Goal: Information Seeking & Learning: Compare options

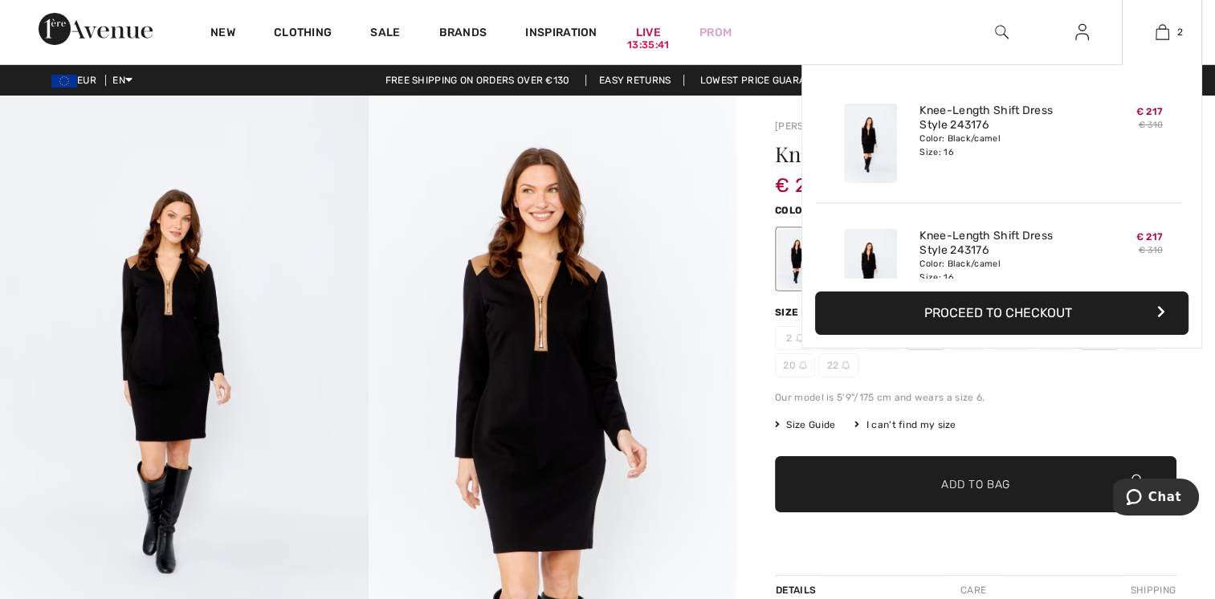
click at [1048, 134] on div "Color: Black/camel Size: 16" at bounding box center [999, 146] width 158 height 26
click at [987, 175] on div "Knee-Length Shift Dress Style 243176 Color: Black/camel Size: 16" at bounding box center [998, 143] width 171 height 92
click at [960, 244] on link "Knee-Length Shift Dress Style 243176" at bounding box center [999, 243] width 158 height 29
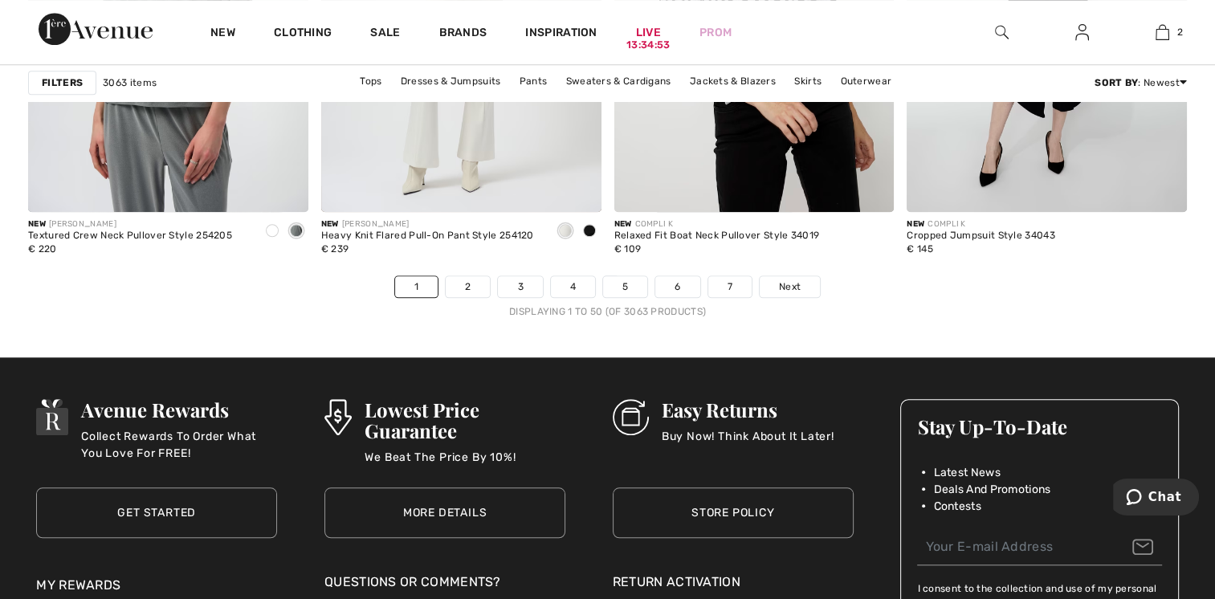
scroll to position [7558, 0]
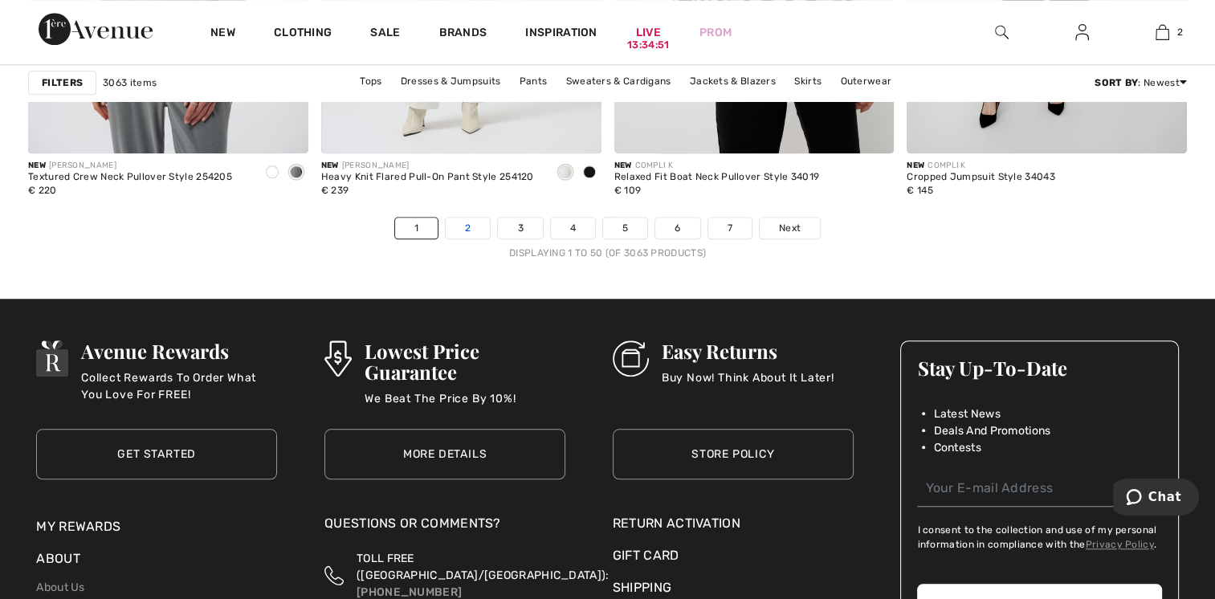
click at [460, 239] on link "2" at bounding box center [468, 228] width 44 height 21
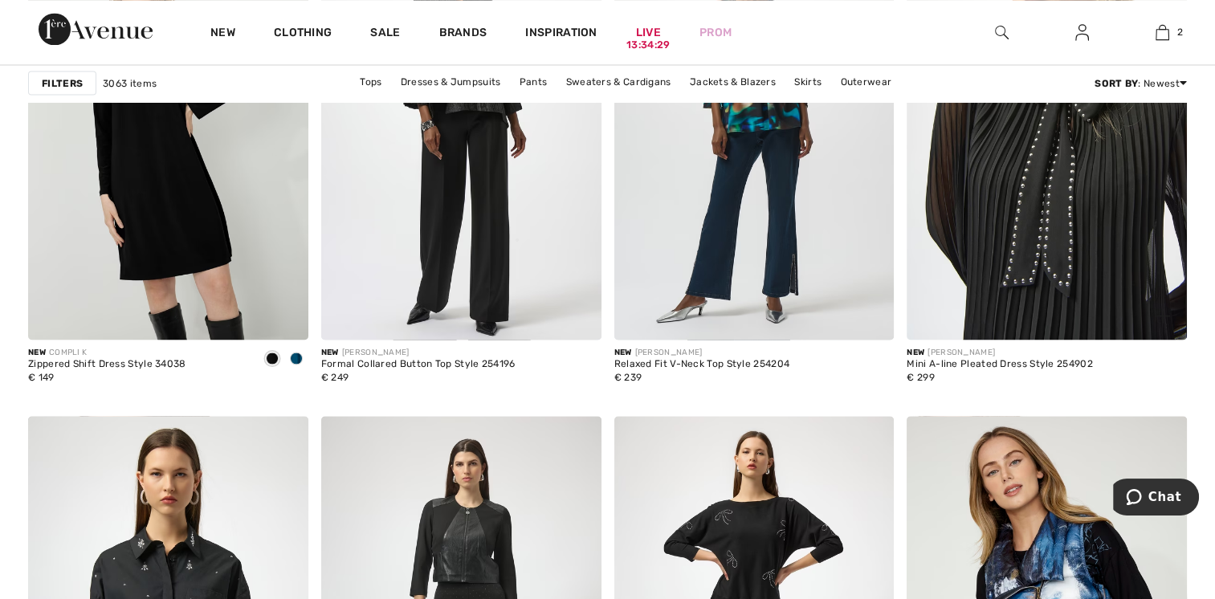
scroll to position [2999, 0]
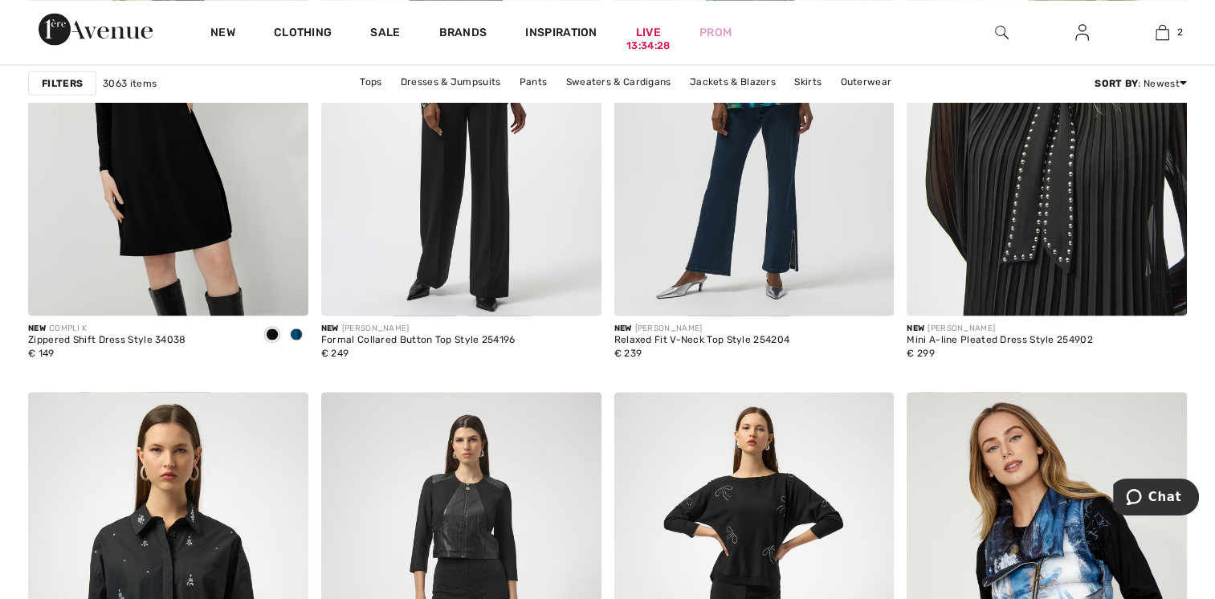
click at [1060, 267] on img at bounding box center [1047, 106] width 280 height 420
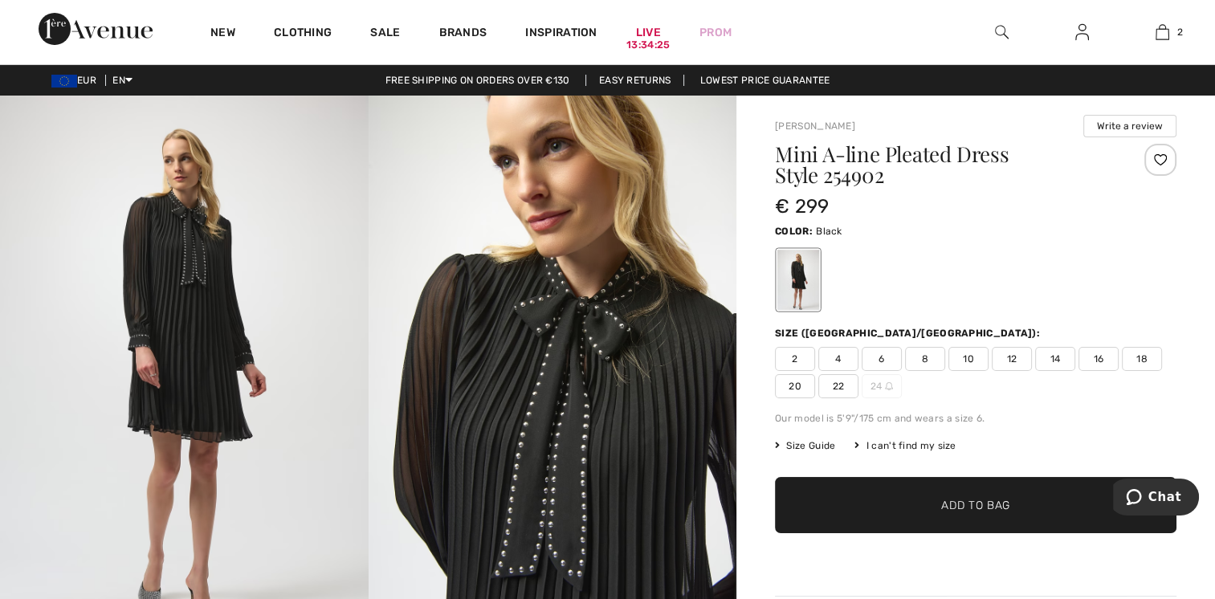
click at [1111, 361] on span "16" at bounding box center [1099, 359] width 40 height 24
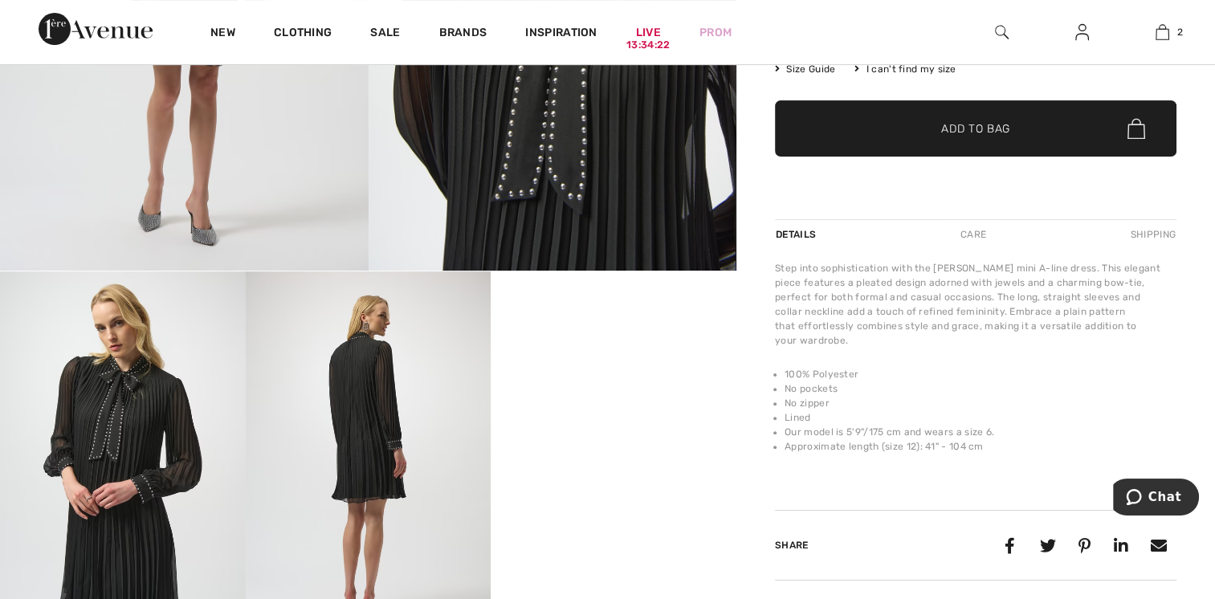
scroll to position [428, 0]
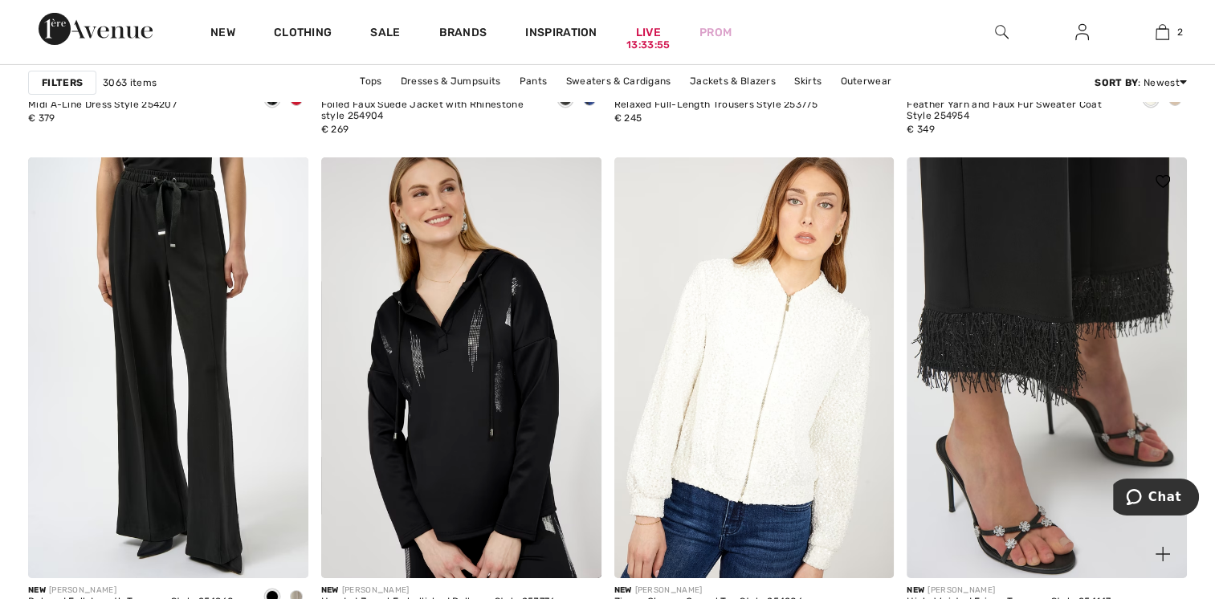
scroll to position [5569, 0]
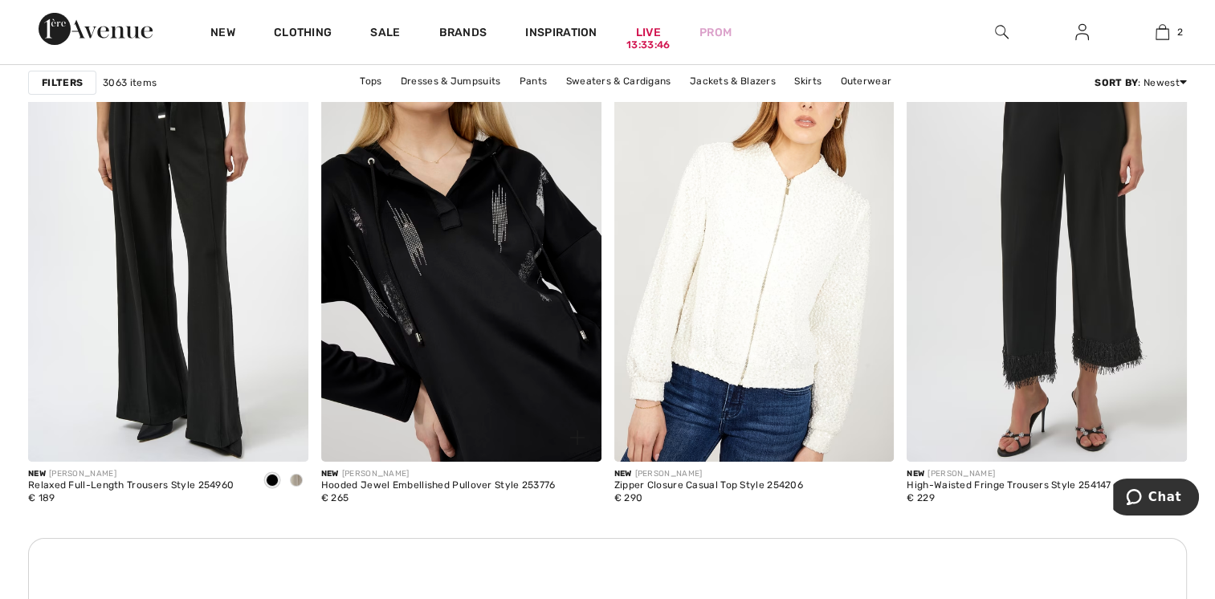
click at [476, 308] on img at bounding box center [461, 251] width 280 height 420
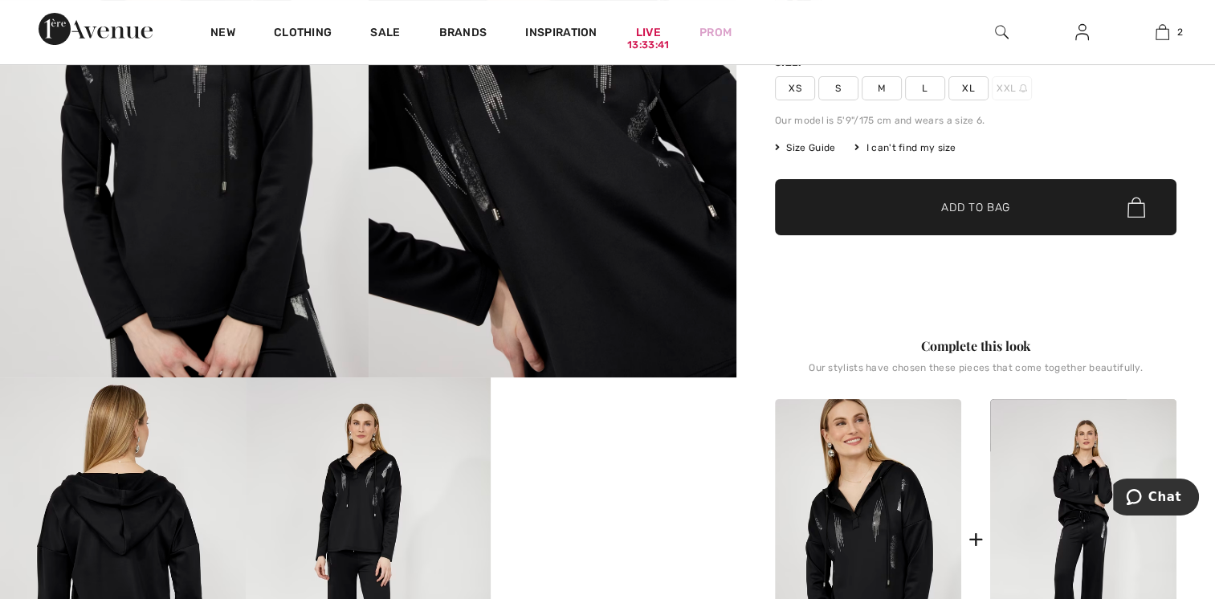
scroll to position [428, 0]
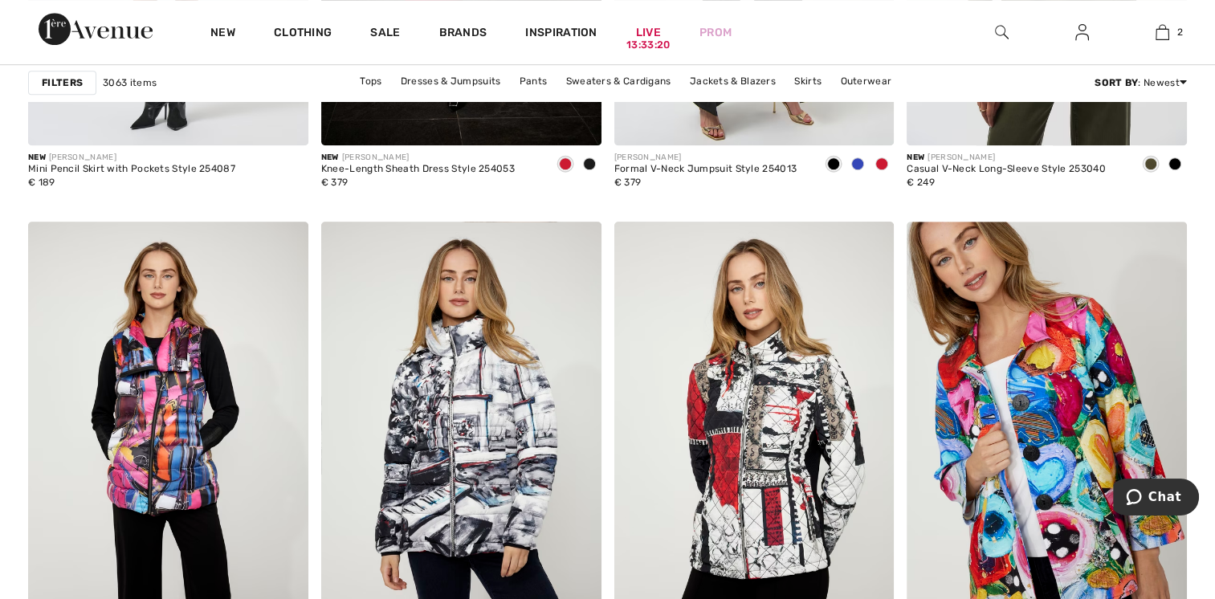
scroll to position [7497, 0]
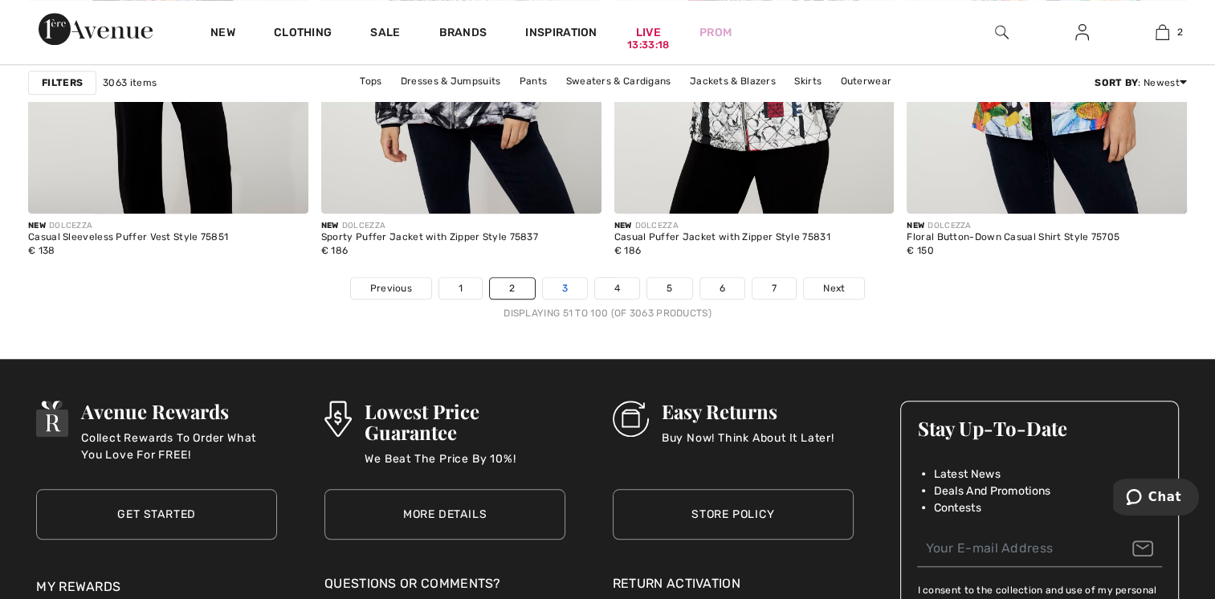
click at [562, 288] on link "3" at bounding box center [565, 288] width 44 height 21
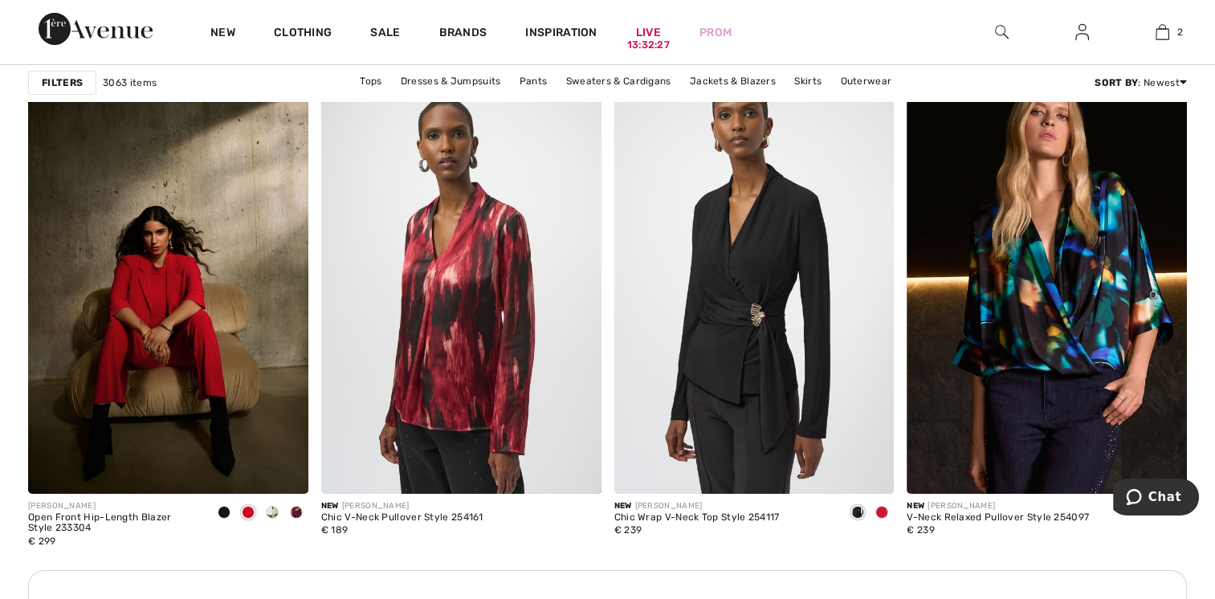
scroll to position [5569, 0]
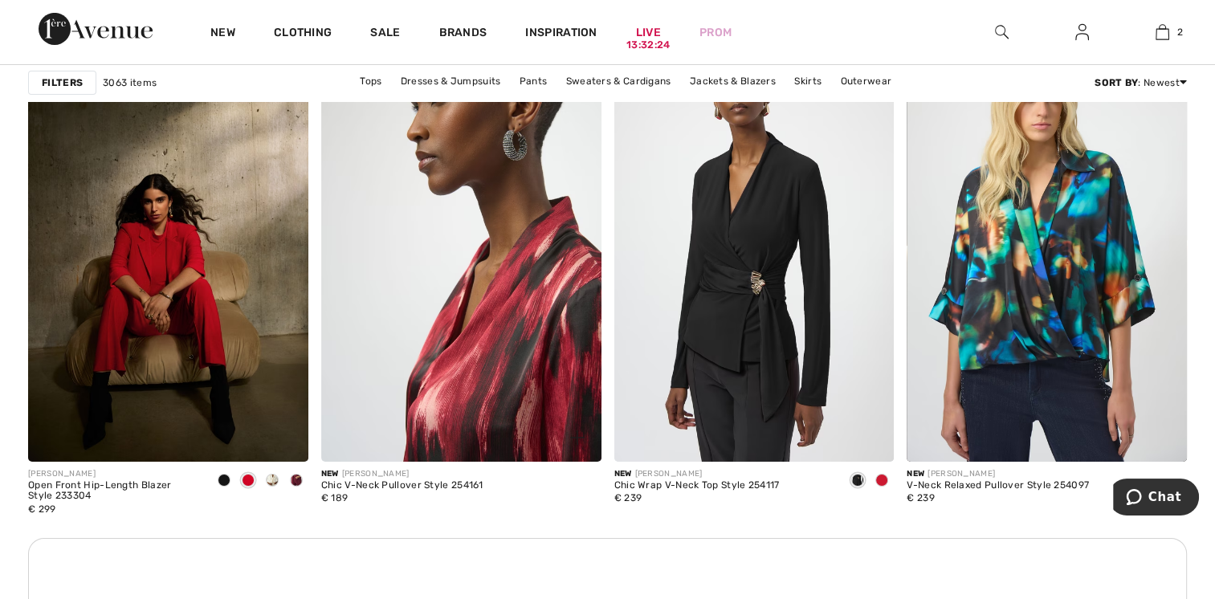
click at [491, 328] on img at bounding box center [461, 251] width 280 height 420
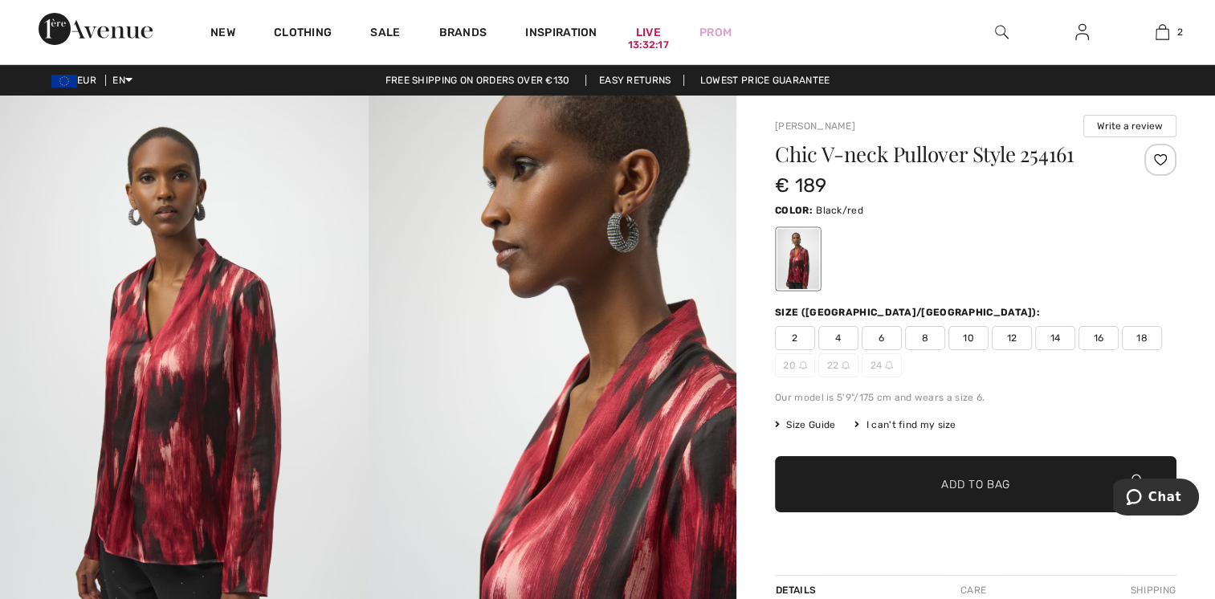
click at [219, 371] on img at bounding box center [184, 372] width 369 height 552
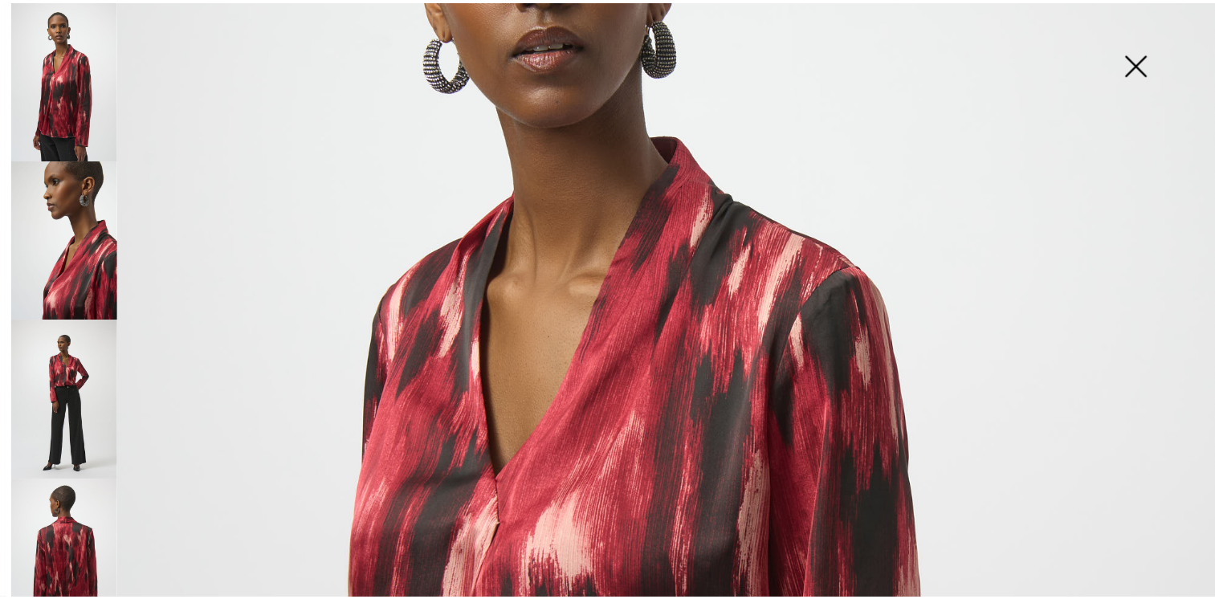
scroll to position [214, 0]
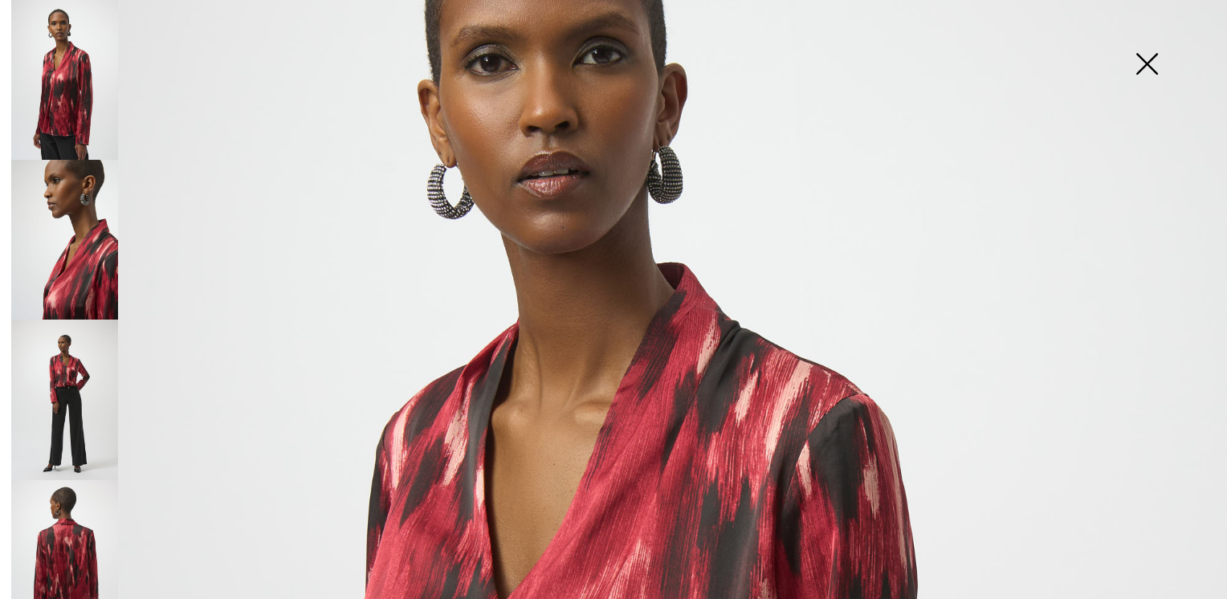
click at [76, 104] on img at bounding box center [64, 80] width 107 height 160
click at [1141, 59] on img at bounding box center [1147, 65] width 80 height 83
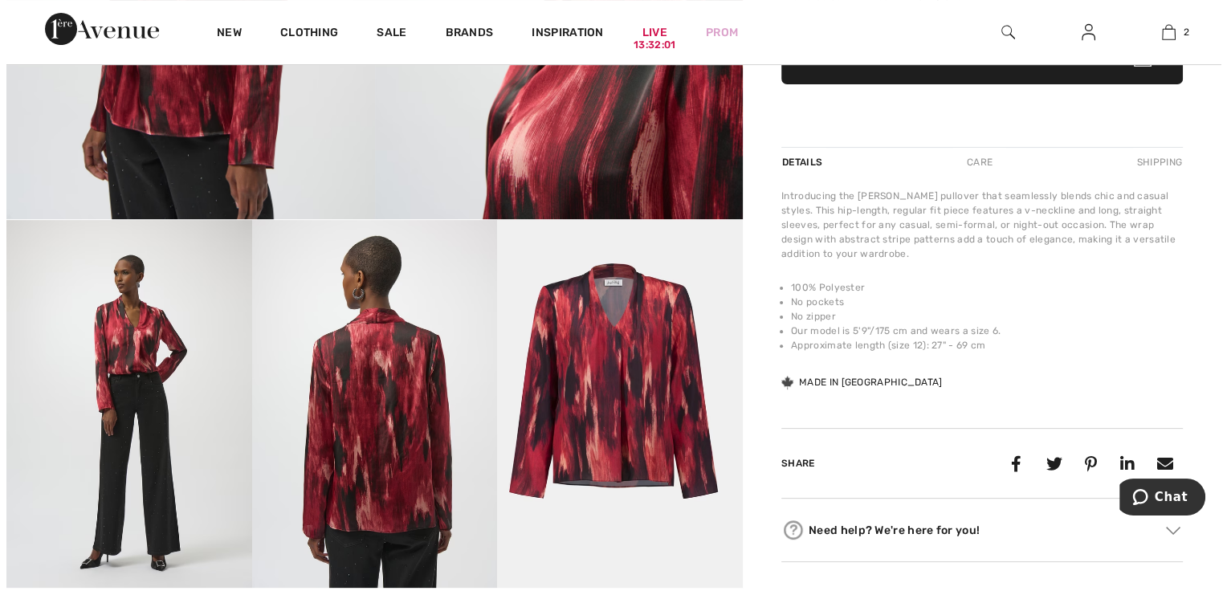
scroll to position [0, 0]
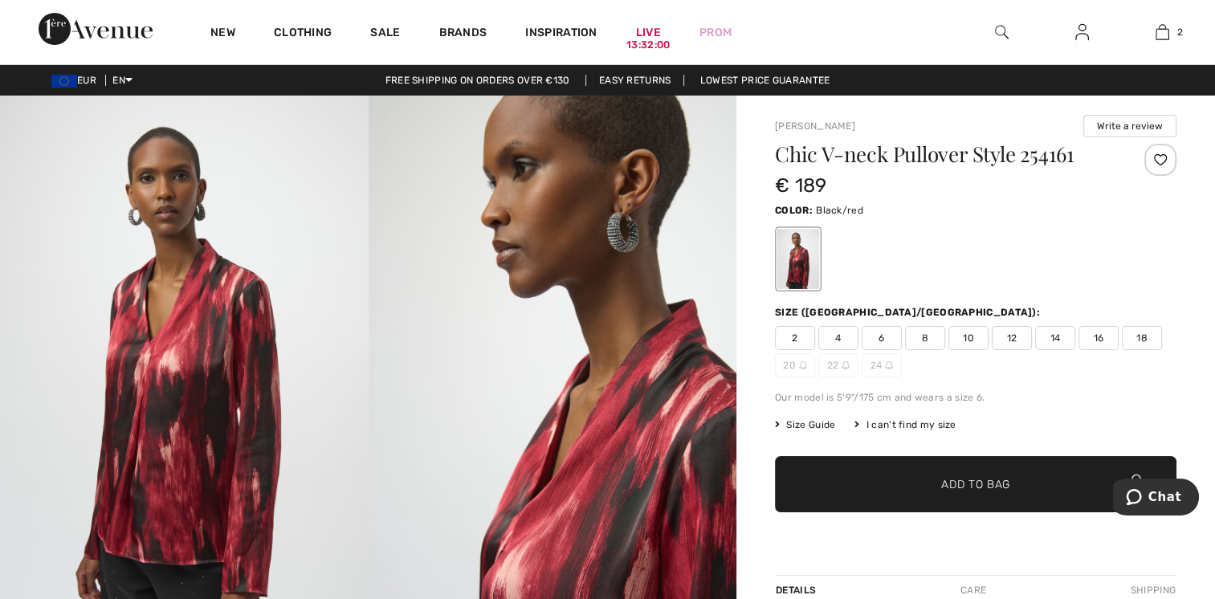
click at [797, 259] on div at bounding box center [799, 259] width 42 height 60
click at [631, 245] on img at bounding box center [553, 372] width 369 height 552
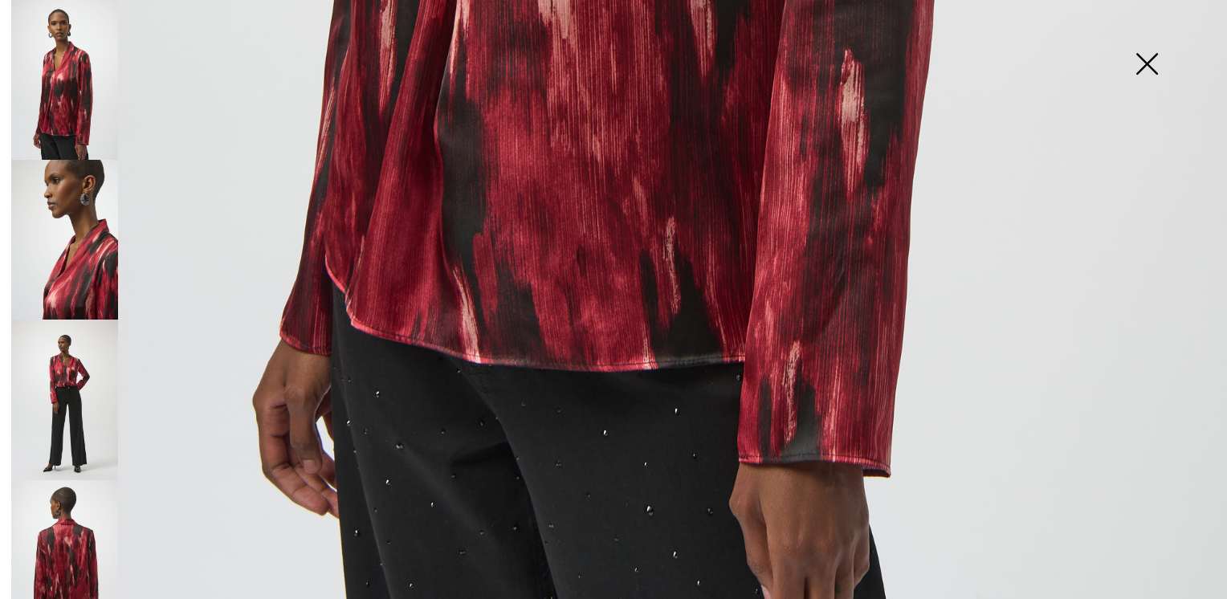
scroll to position [1221, 0]
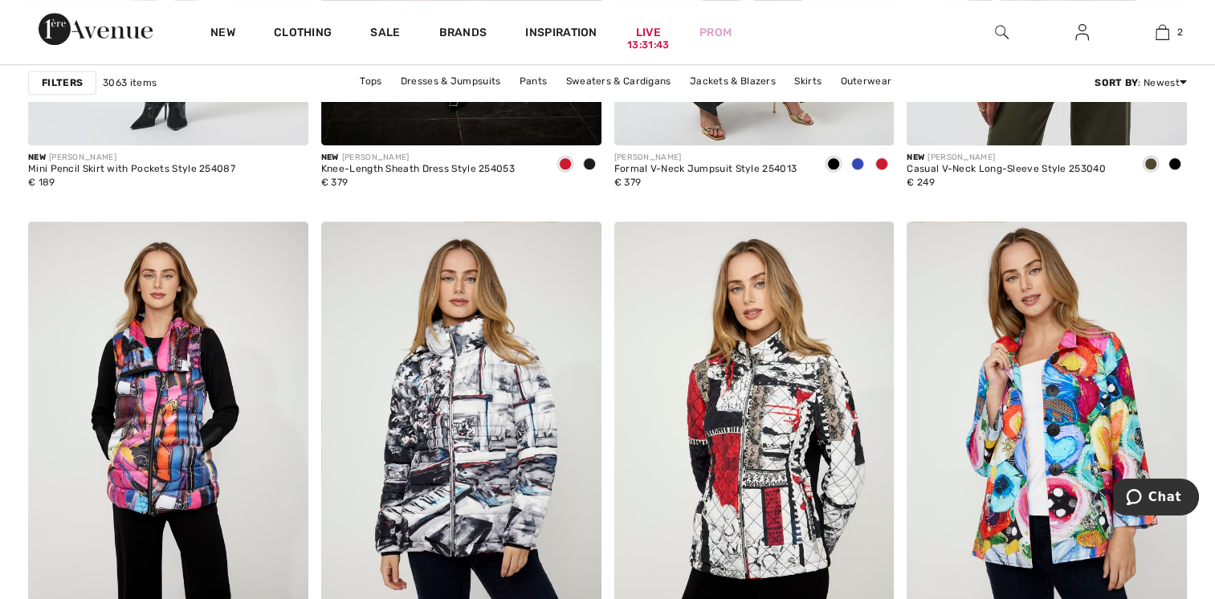
scroll to position [7497, 0]
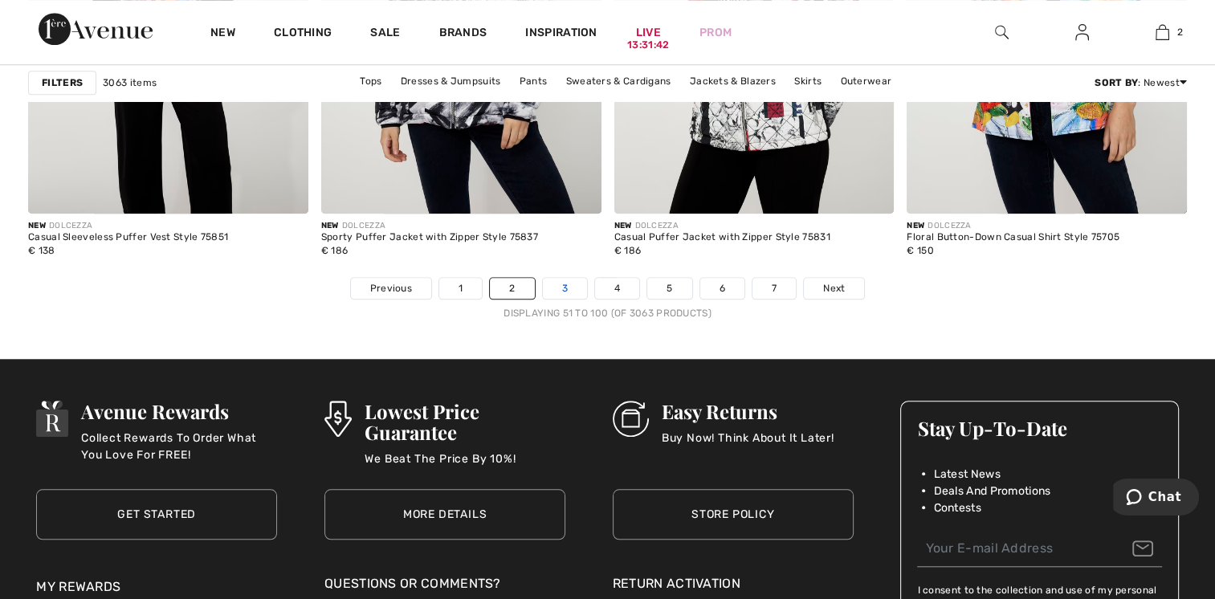
click at [563, 288] on link "3" at bounding box center [565, 288] width 44 height 21
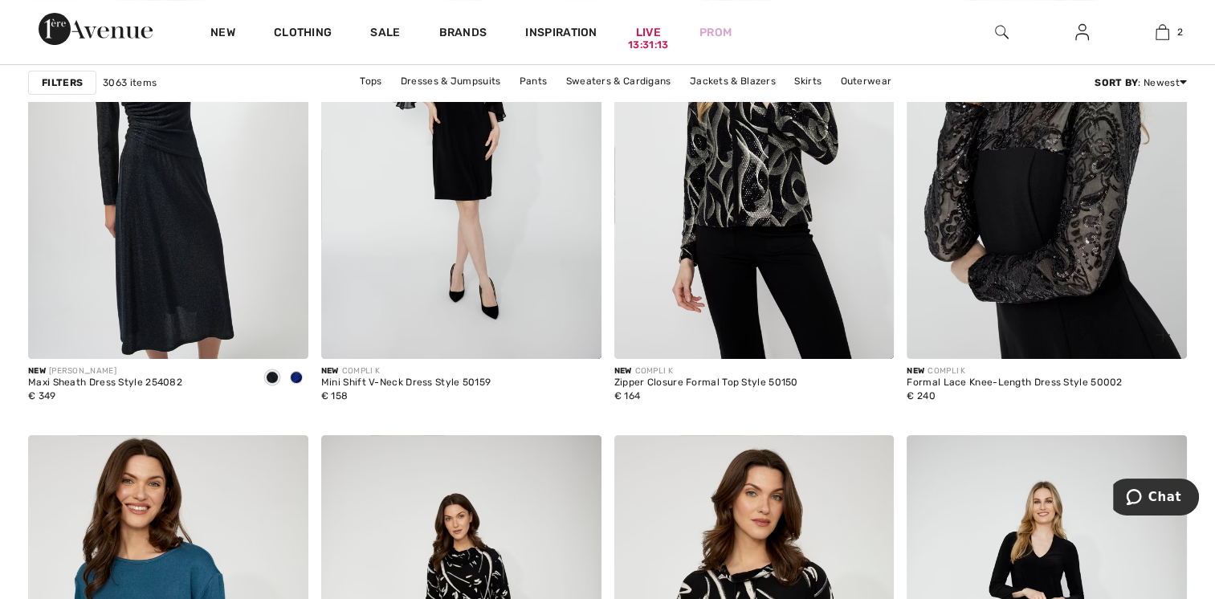
scroll to position [6212, 0]
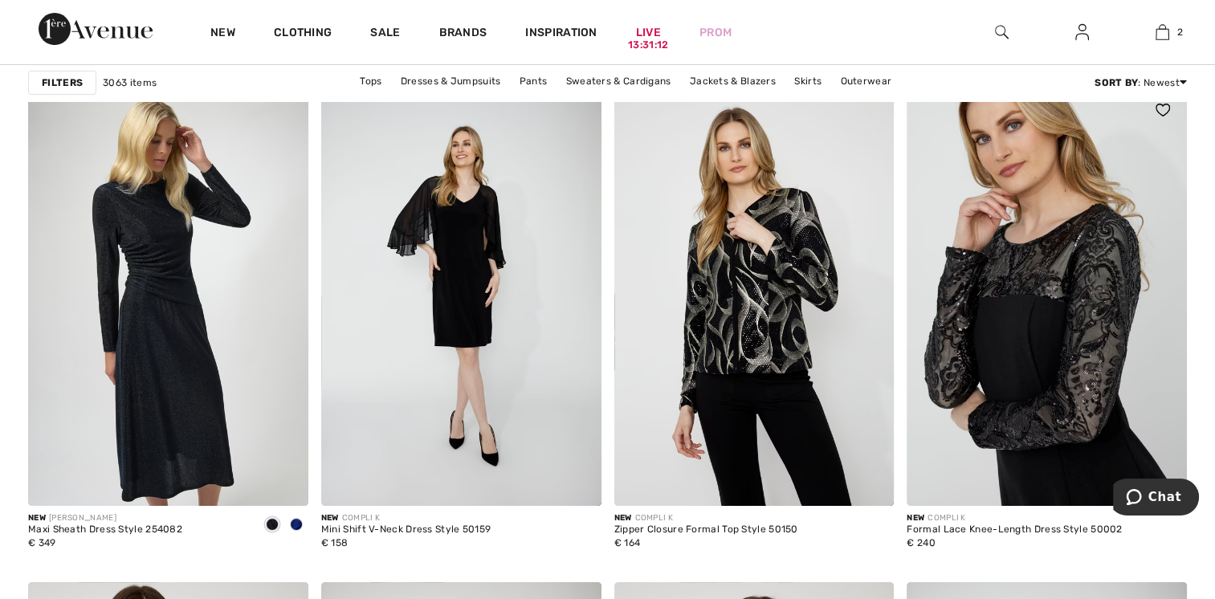
click at [1040, 297] on img at bounding box center [1047, 296] width 280 height 420
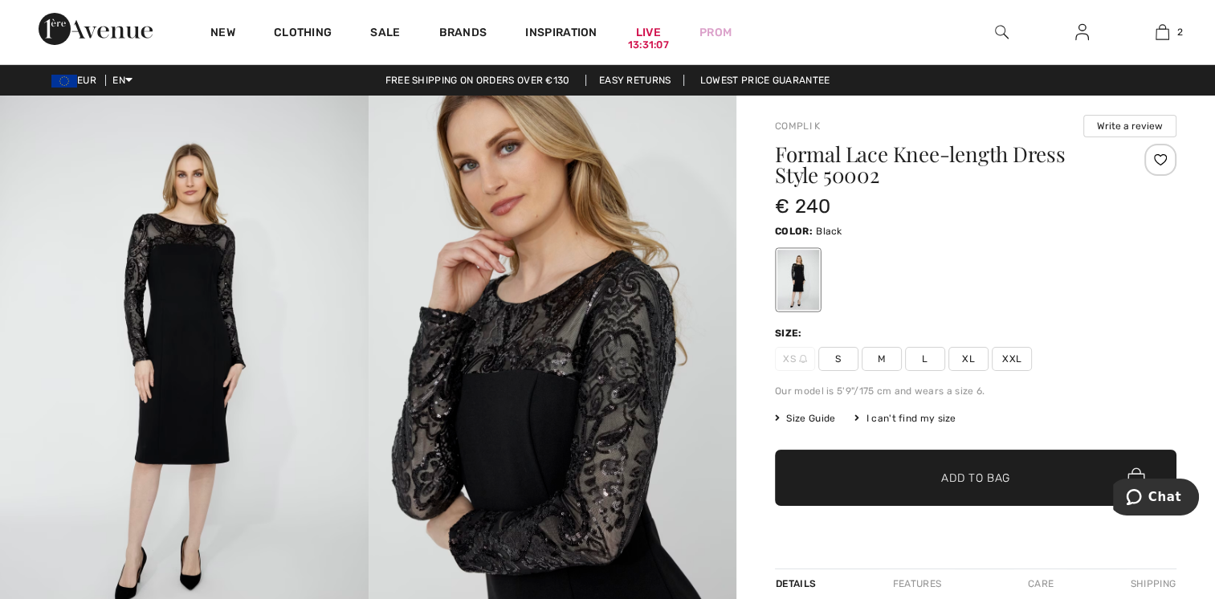
click at [654, 382] on img at bounding box center [553, 372] width 369 height 553
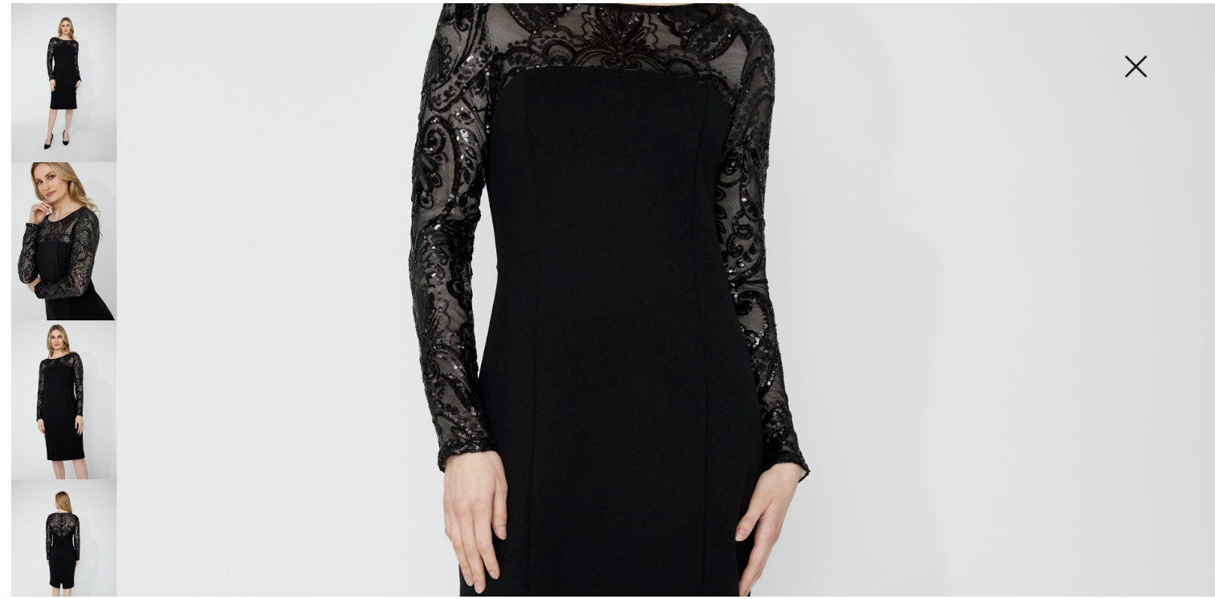
scroll to position [214, 0]
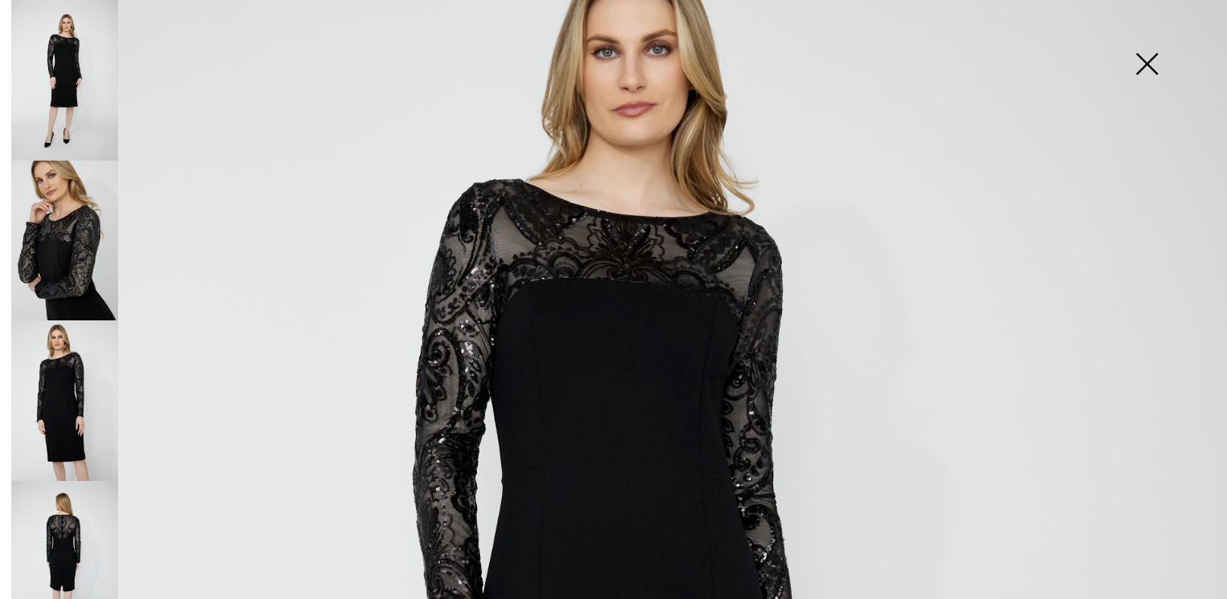
click at [1142, 61] on img at bounding box center [1147, 65] width 80 height 83
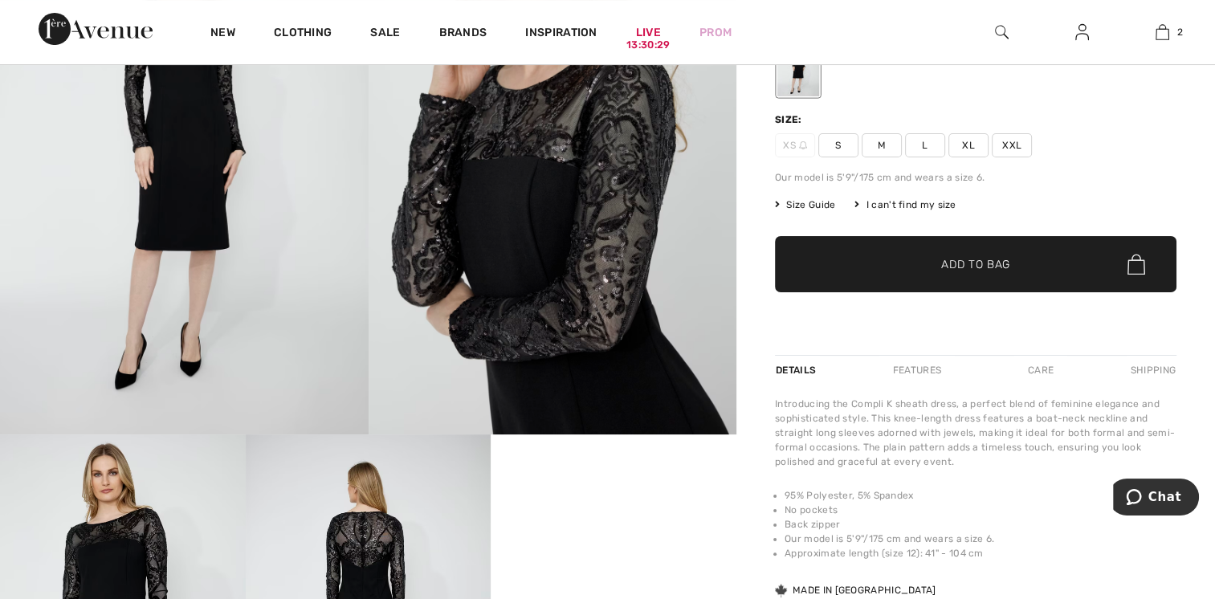
scroll to position [643, 0]
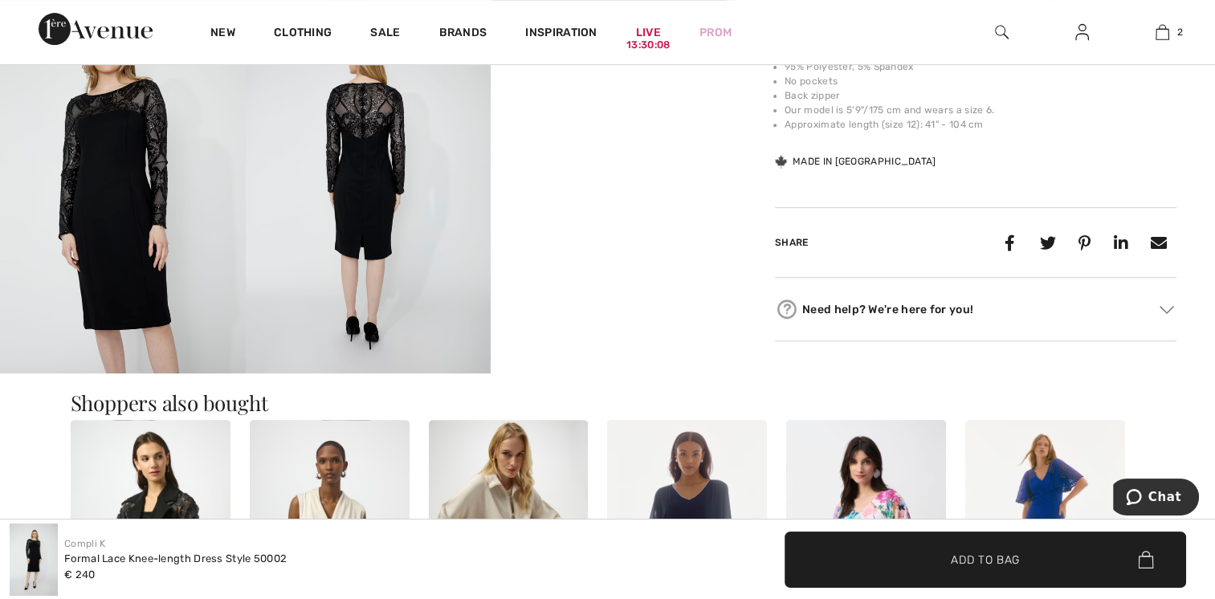
click at [366, 149] on img at bounding box center [369, 190] width 246 height 368
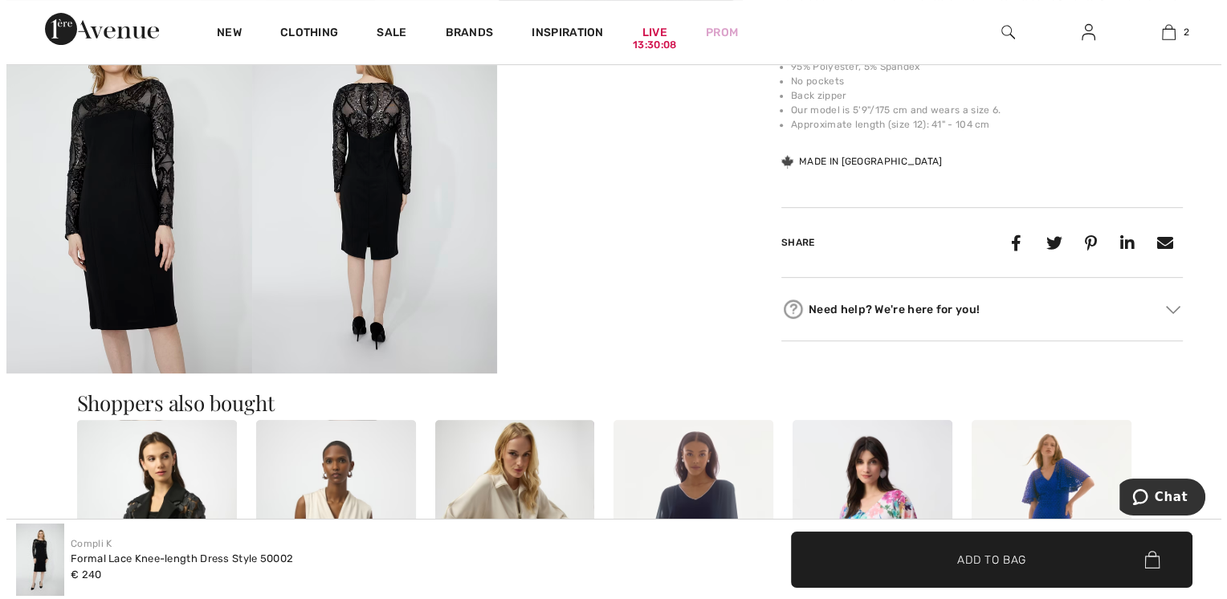
scroll to position [651, 0]
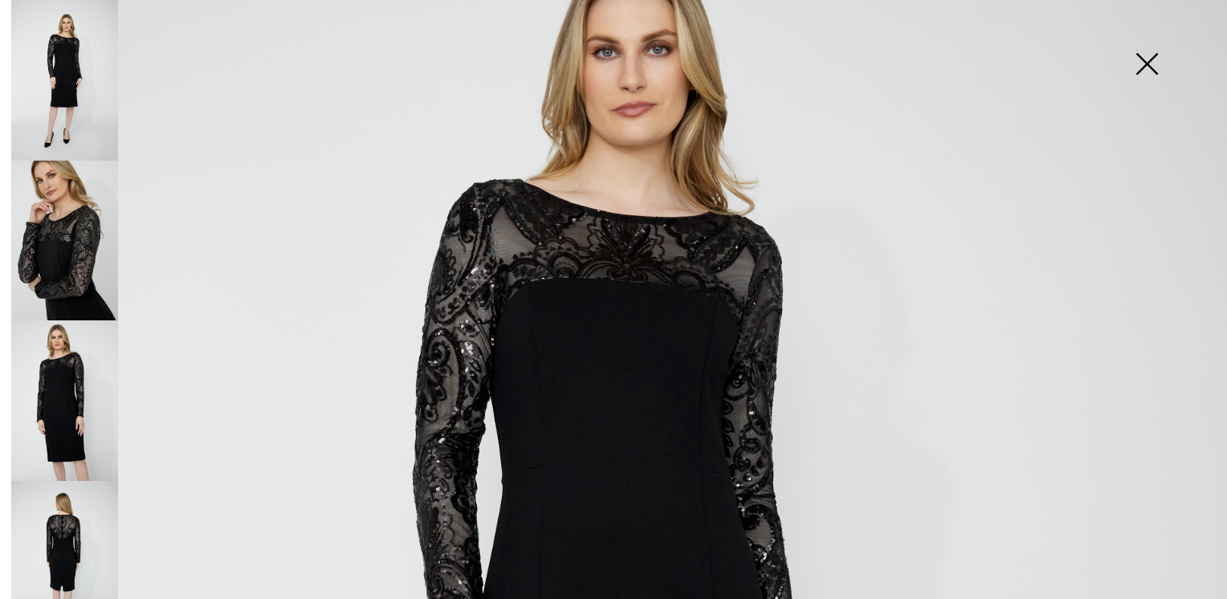
click at [84, 230] on img at bounding box center [64, 241] width 107 height 161
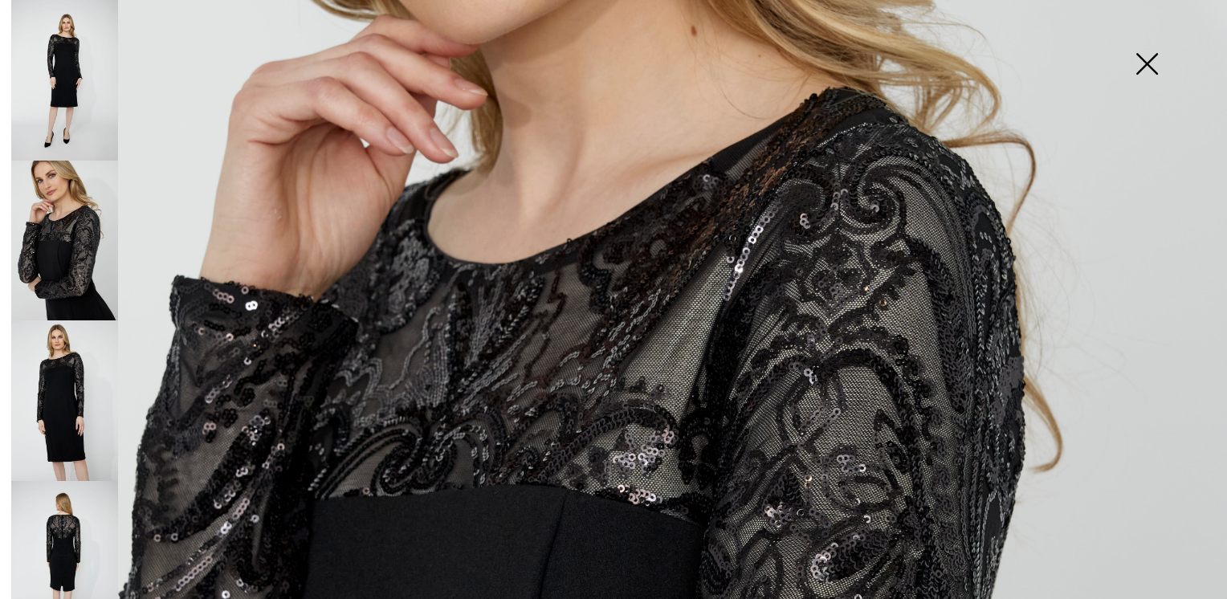
scroll to position [643, 0]
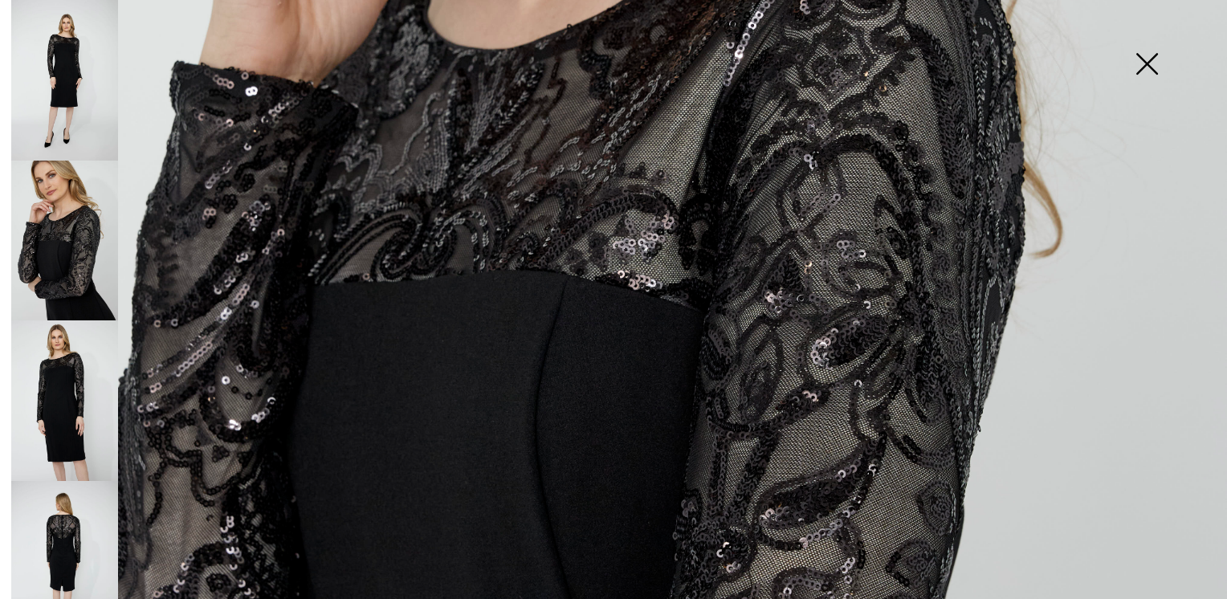
click at [88, 246] on img at bounding box center [64, 241] width 107 height 161
click at [83, 100] on img at bounding box center [64, 80] width 107 height 161
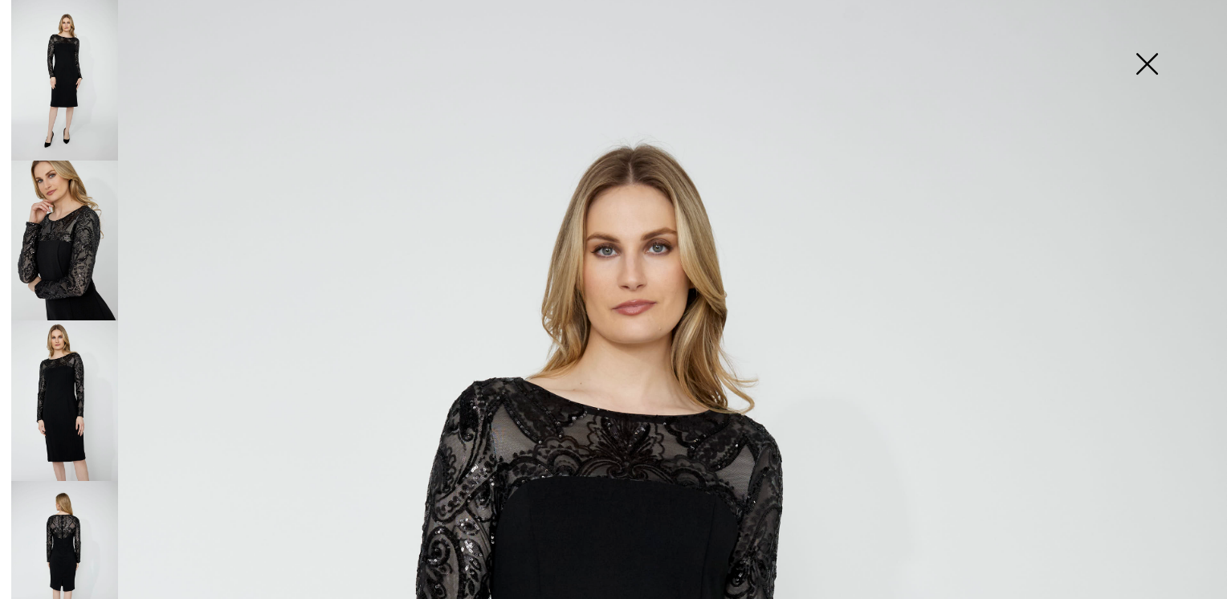
scroll to position [0, 0]
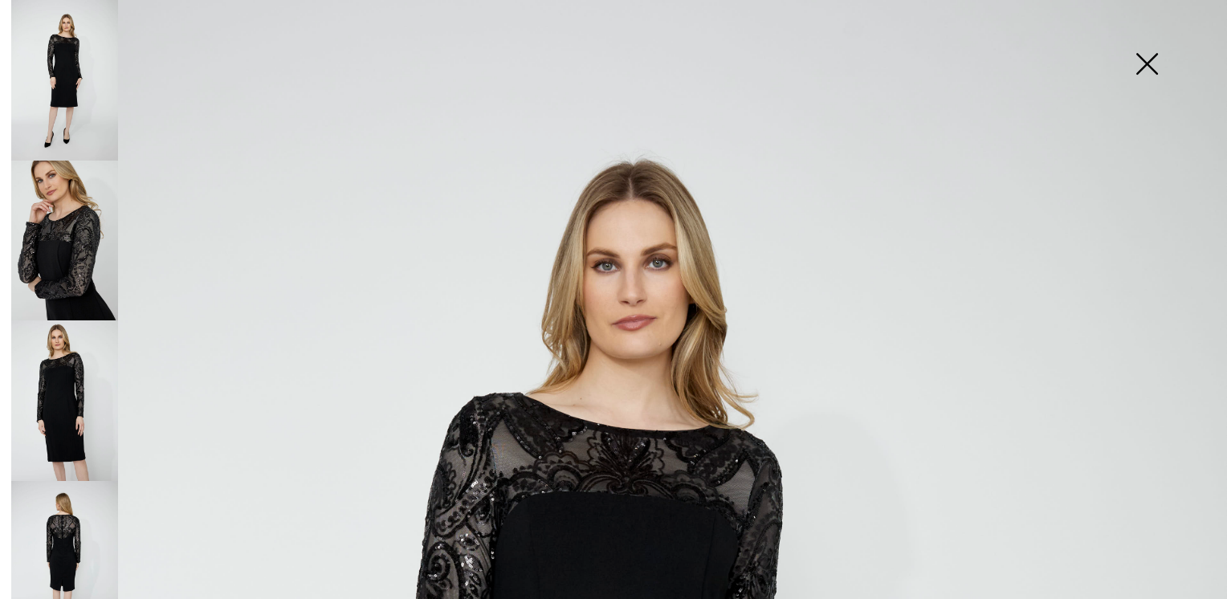
click at [57, 517] on img at bounding box center [64, 561] width 107 height 161
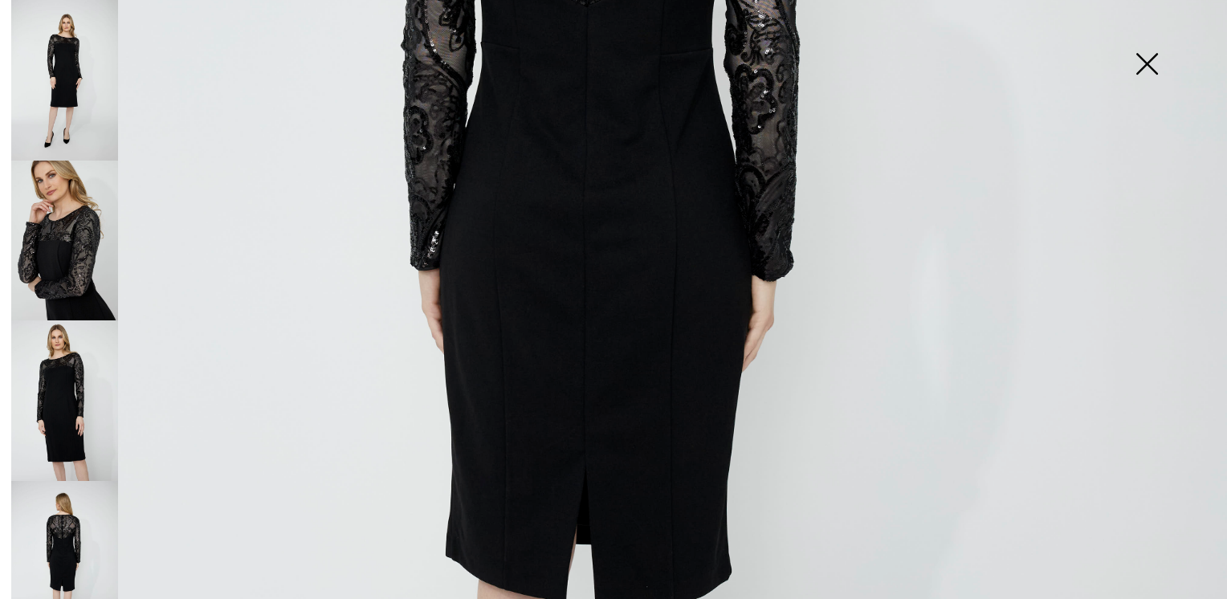
scroll to position [428, 0]
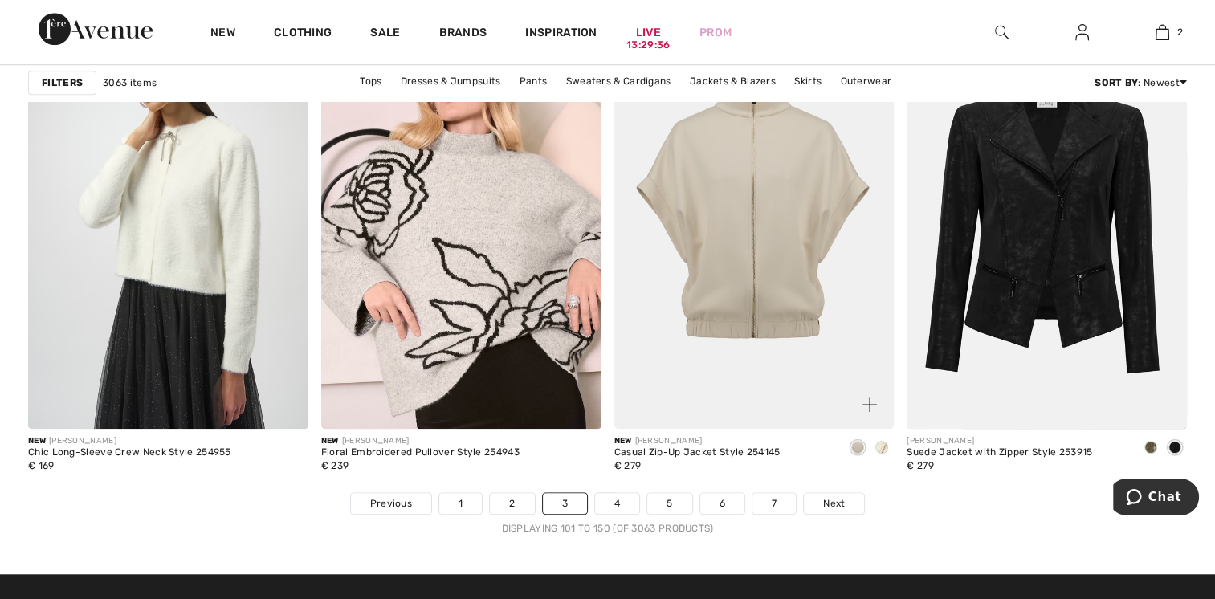
scroll to position [7284, 0]
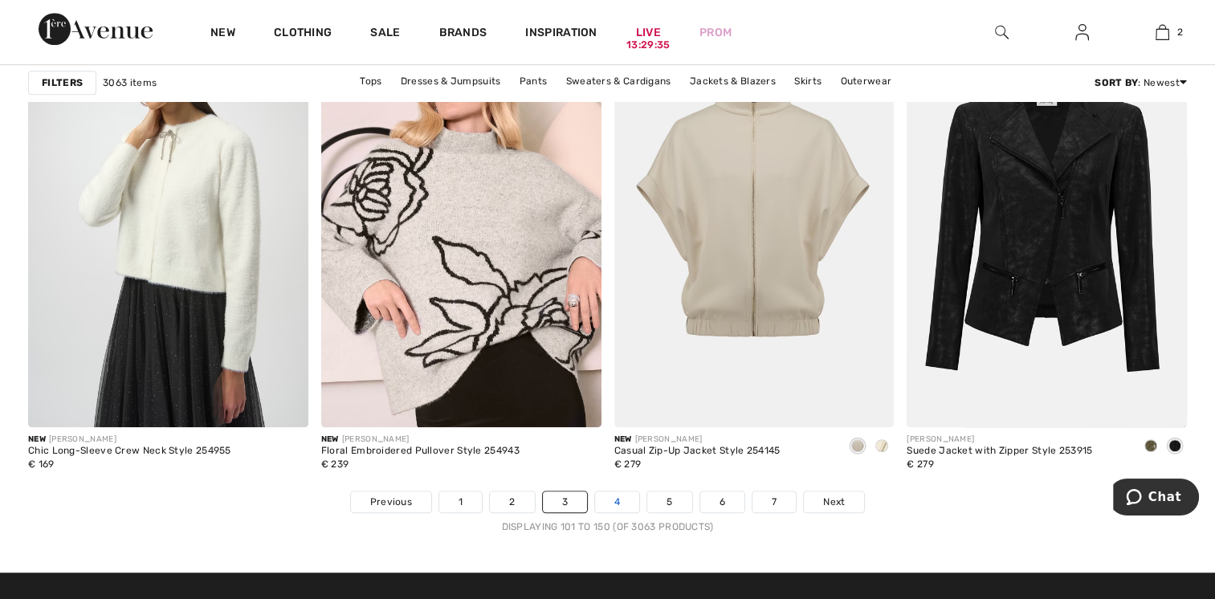
click at [619, 499] on link "4" at bounding box center [617, 502] width 44 height 21
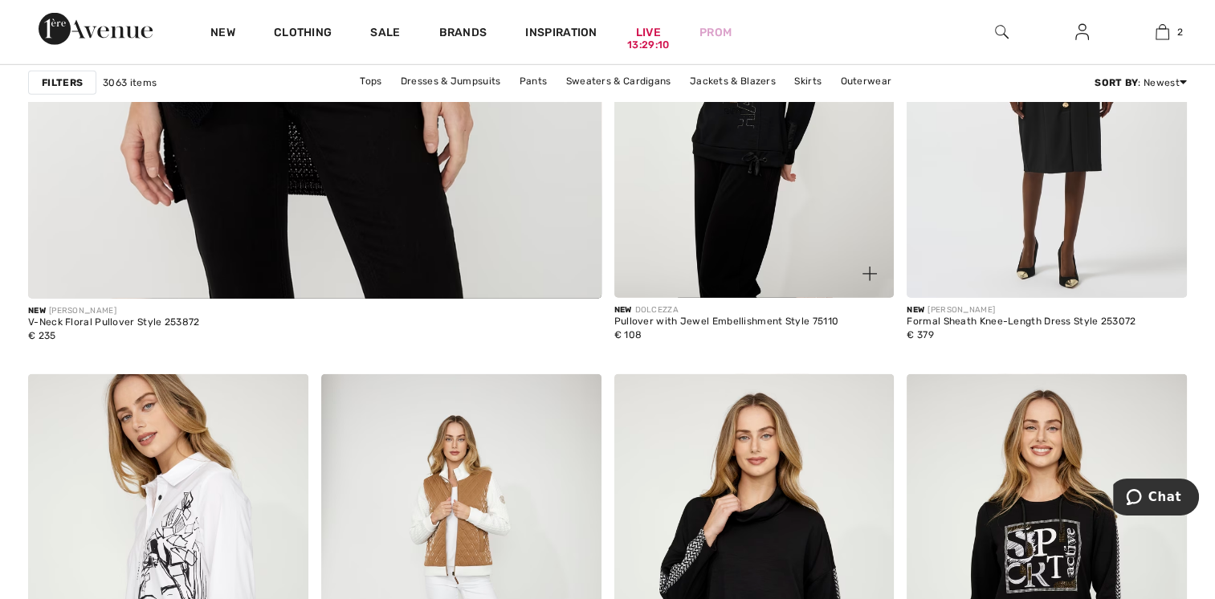
scroll to position [4927, 0]
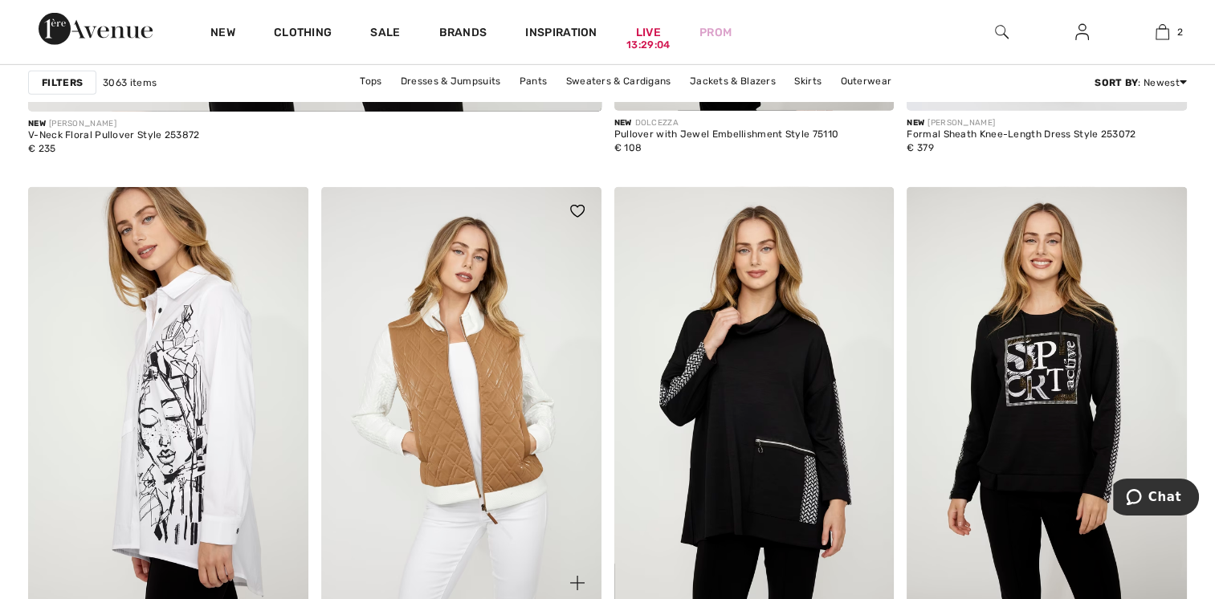
click at [418, 390] on img at bounding box center [461, 397] width 280 height 420
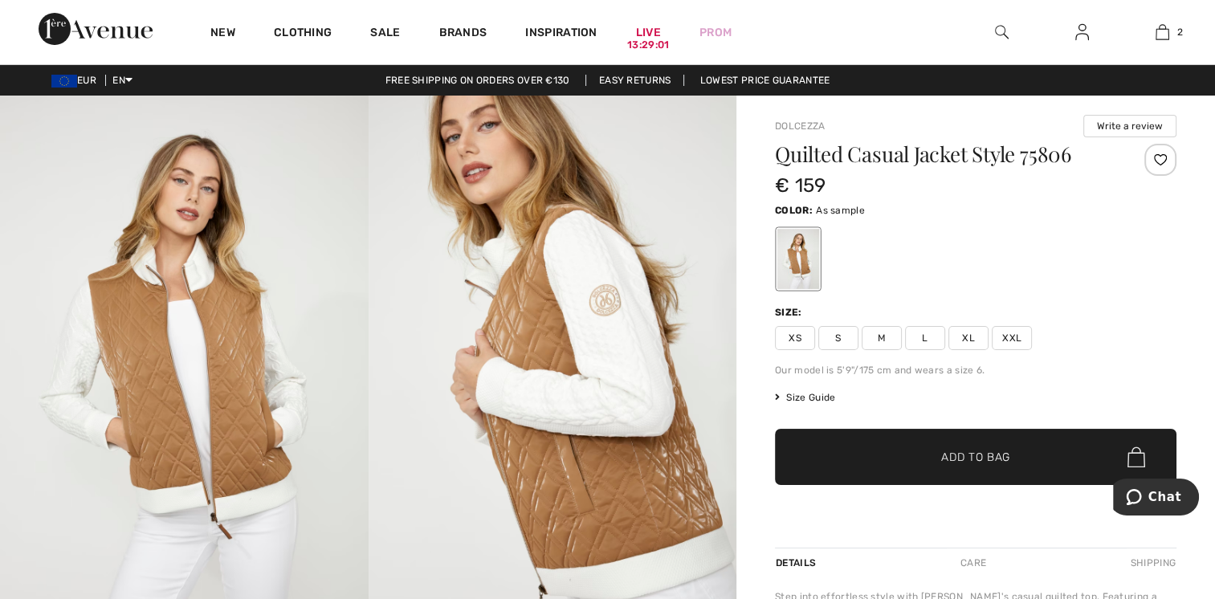
click at [594, 480] on img at bounding box center [553, 372] width 369 height 553
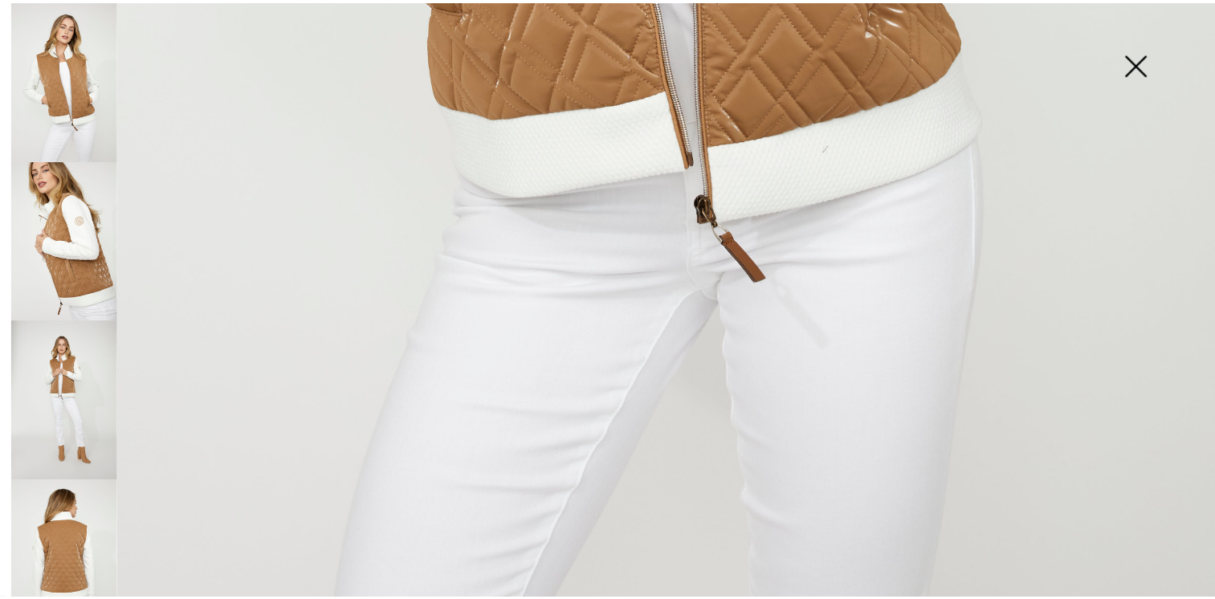
scroll to position [1223, 0]
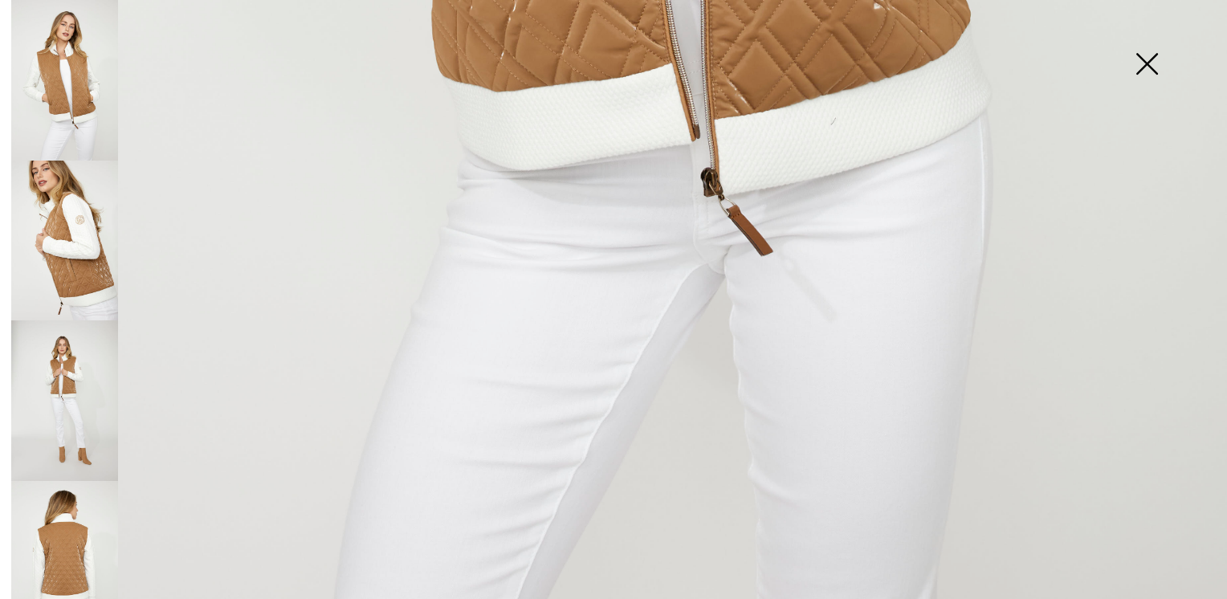
click at [63, 401] on img at bounding box center [64, 401] width 107 height 161
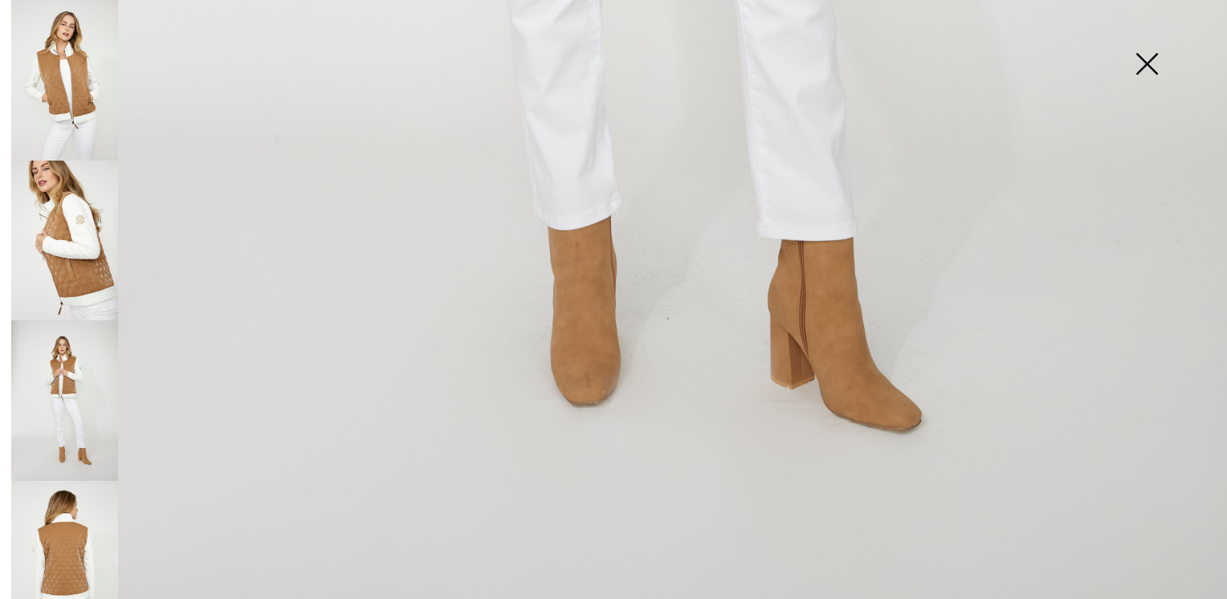
click at [1138, 66] on img at bounding box center [1147, 65] width 80 height 83
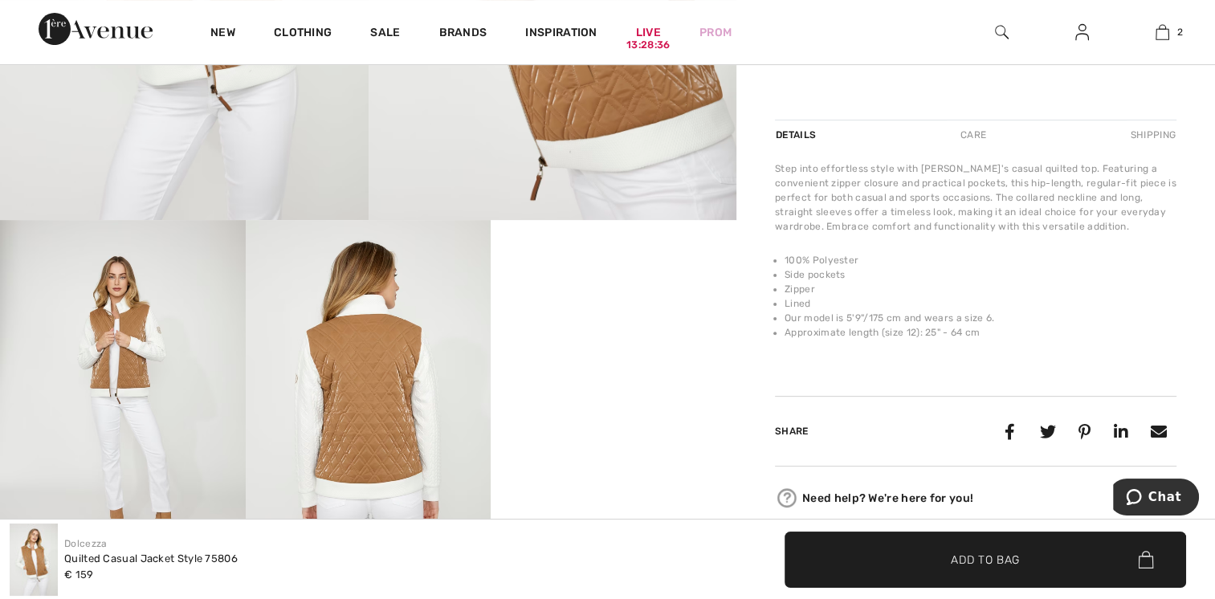
scroll to position [643, 0]
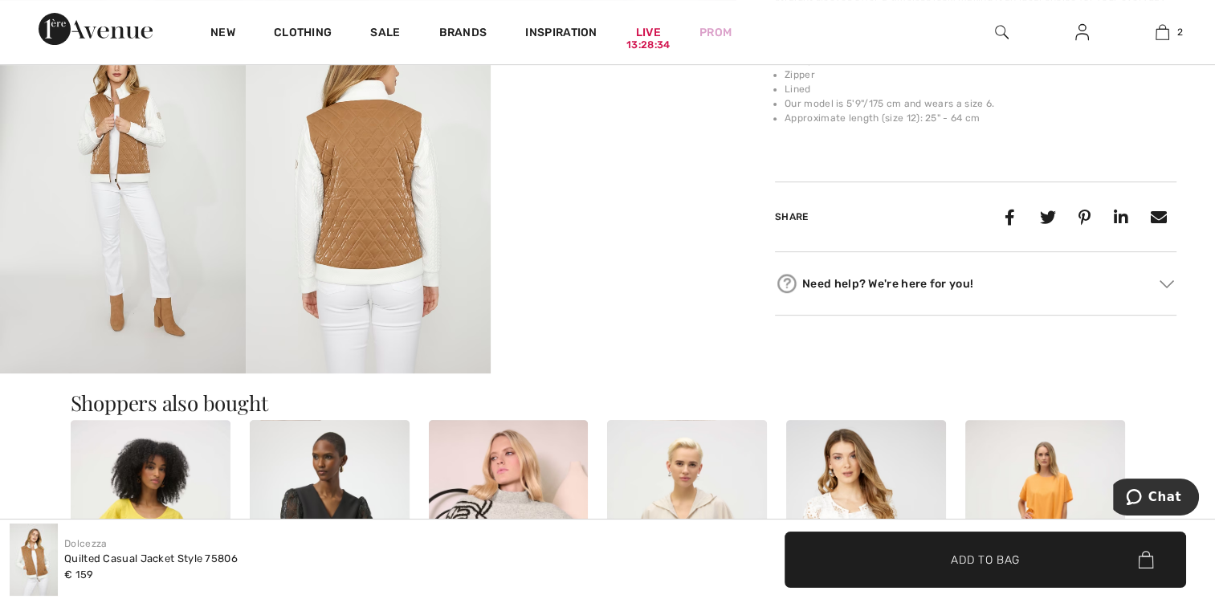
click at [165, 325] on img at bounding box center [123, 190] width 246 height 368
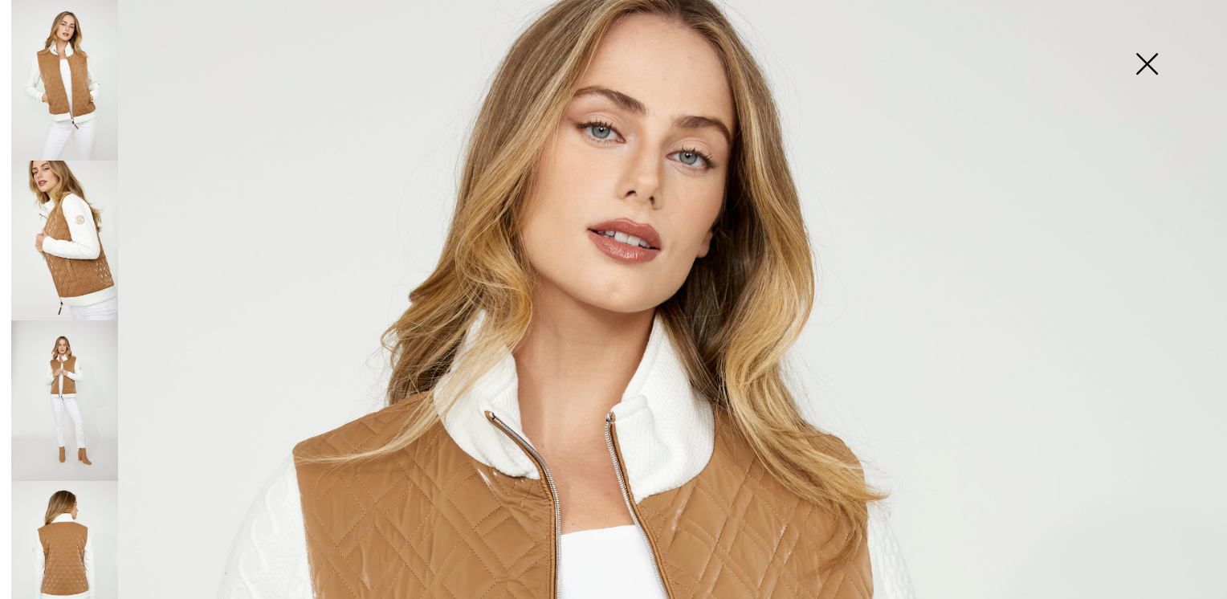
scroll to position [151, 0]
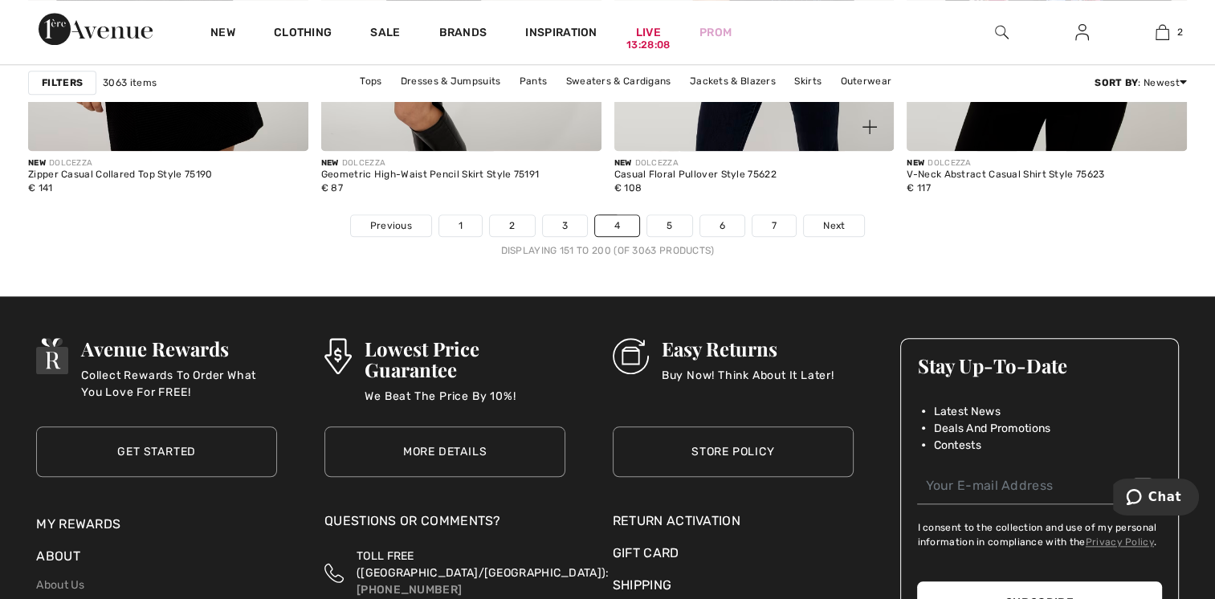
scroll to position [7497, 0]
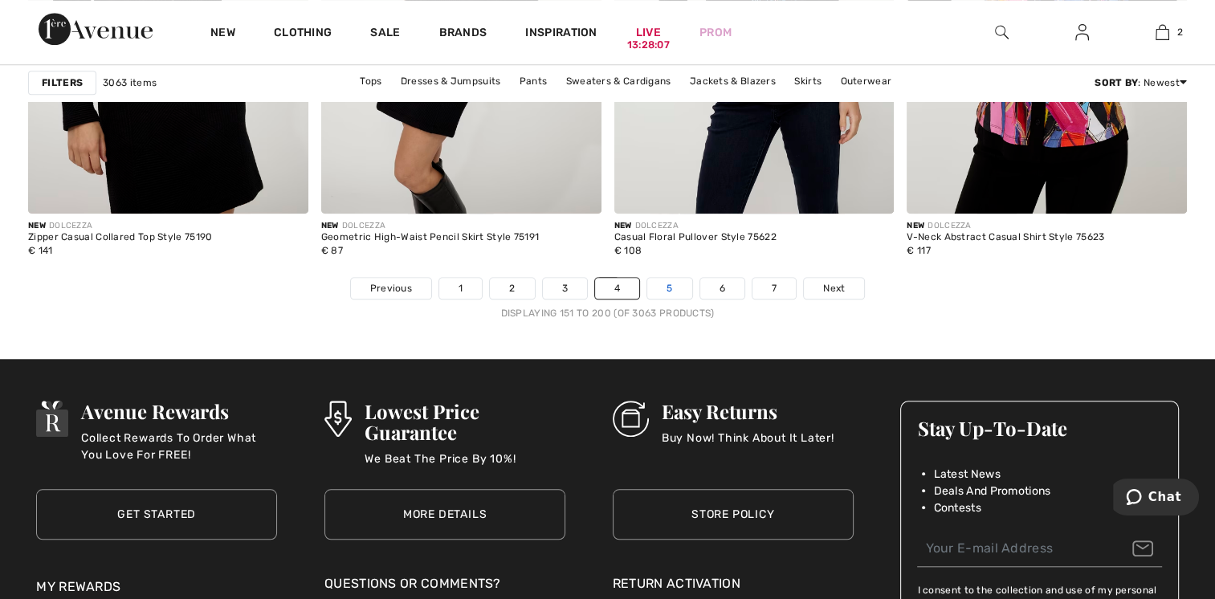
click at [683, 292] on link "5" at bounding box center [669, 288] width 44 height 21
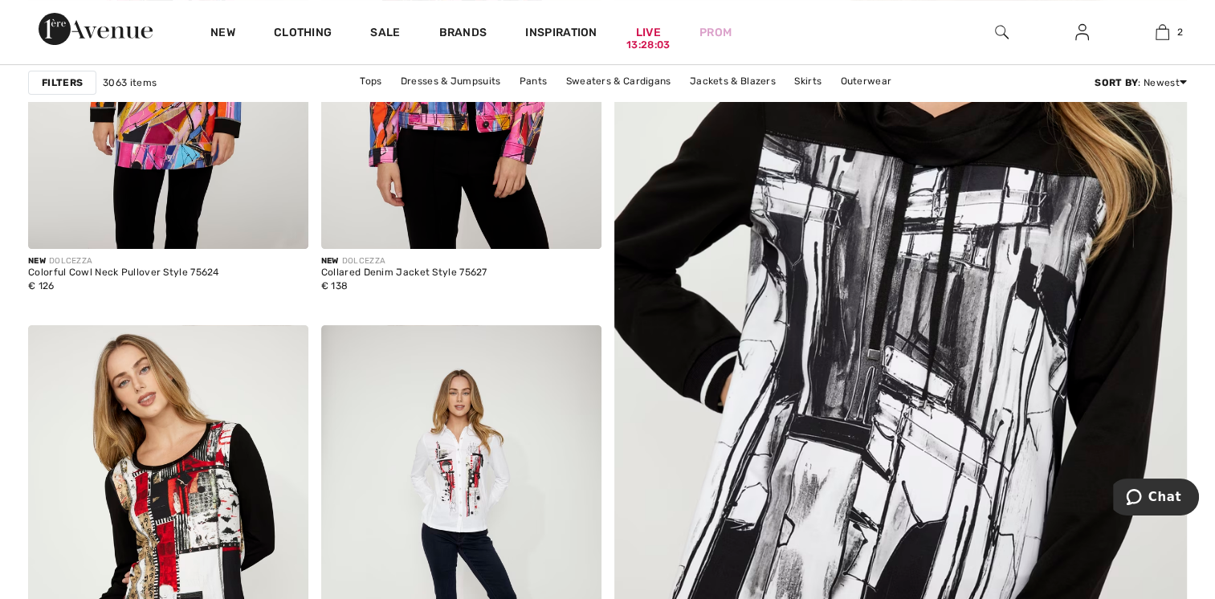
scroll to position [214, 0]
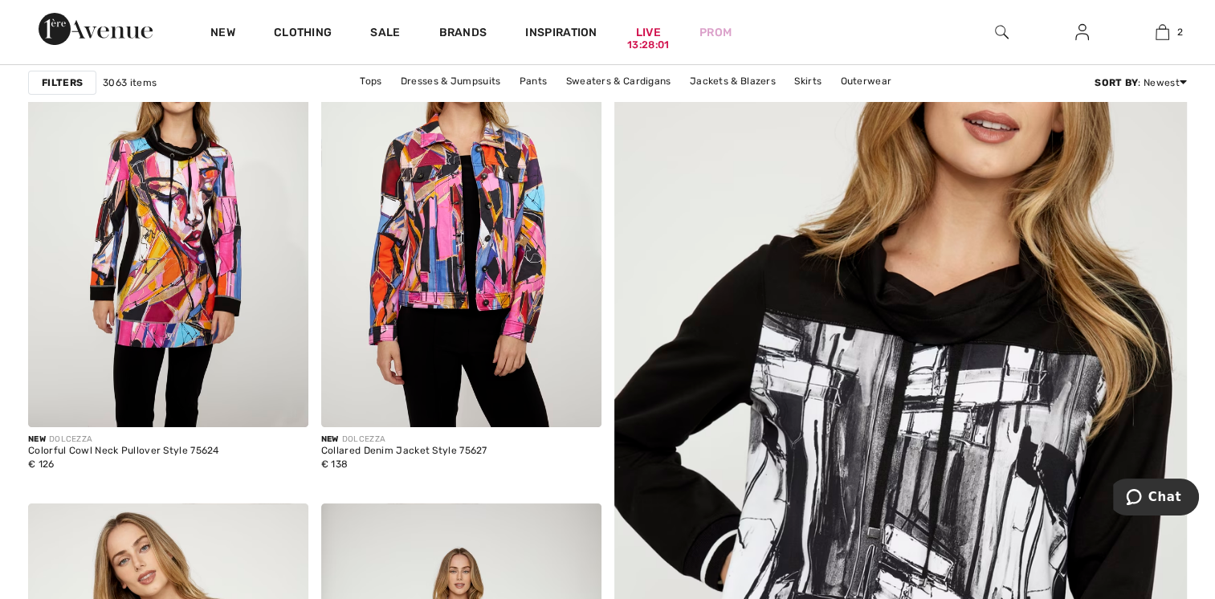
click at [926, 394] on img at bounding box center [901, 522] width 688 height 1031
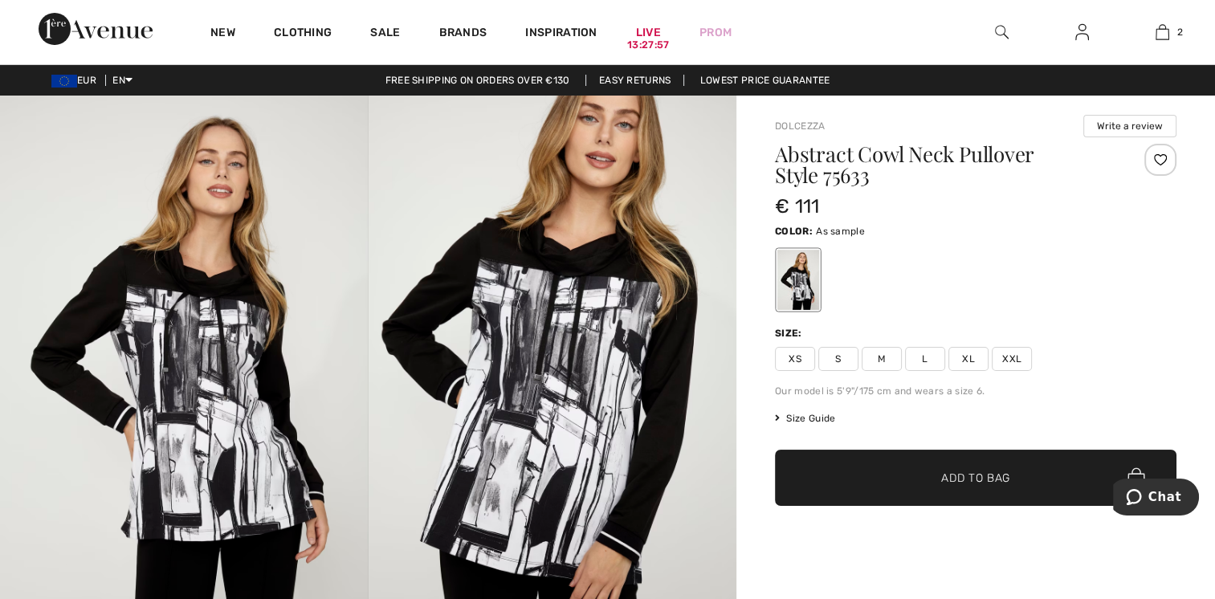
click at [205, 438] on img at bounding box center [184, 372] width 369 height 553
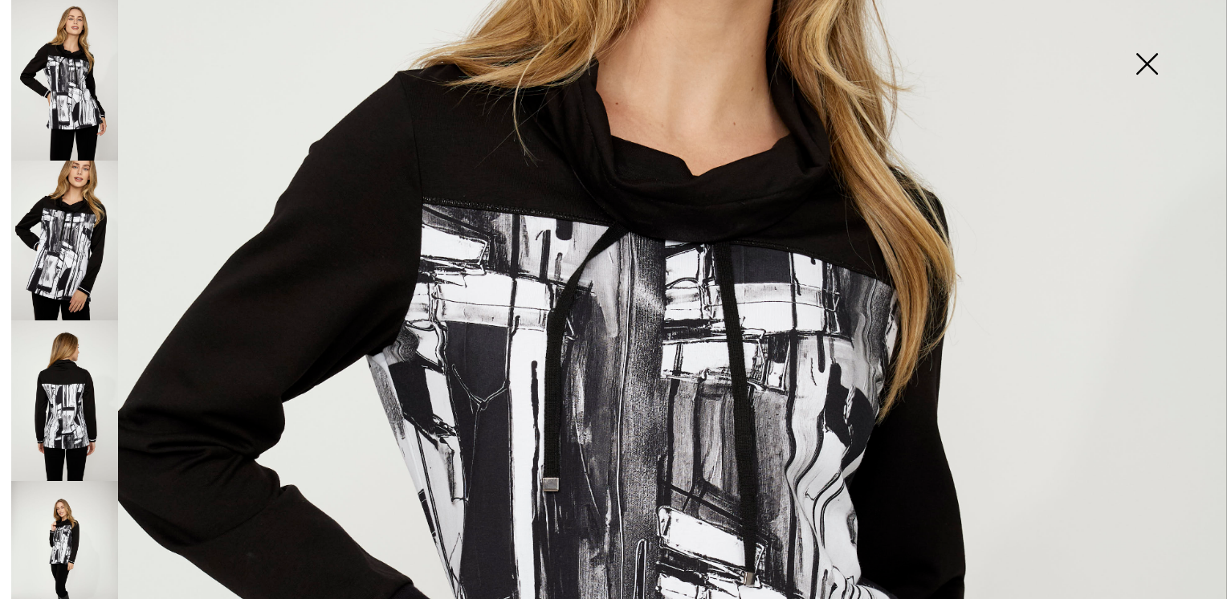
scroll to position [214, 0]
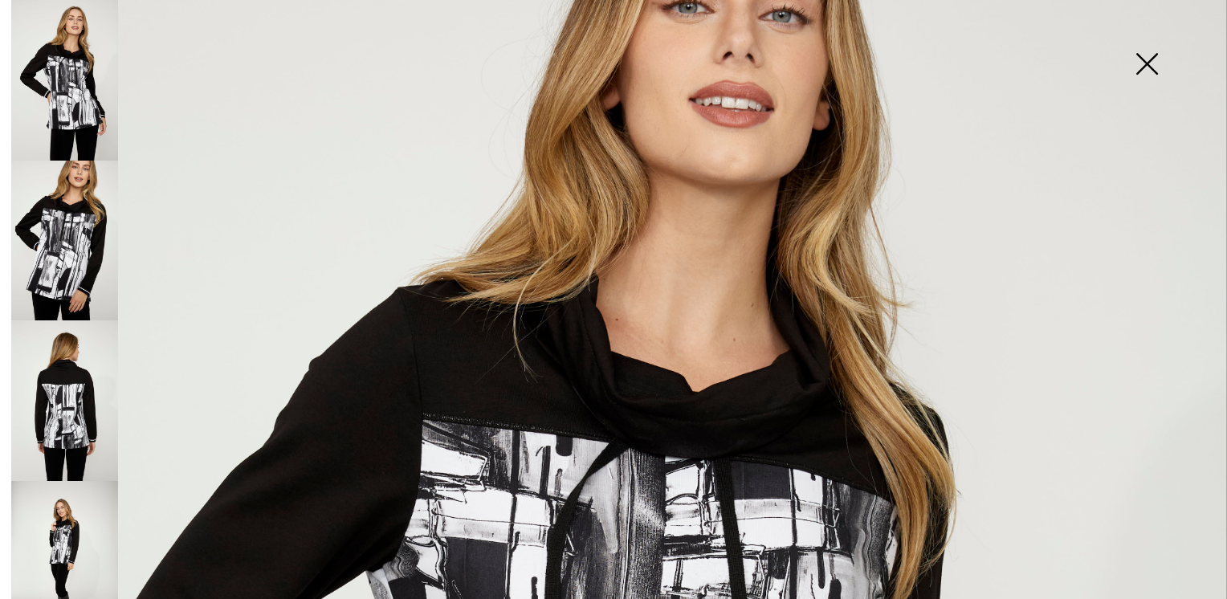
click at [64, 400] on img at bounding box center [64, 401] width 107 height 161
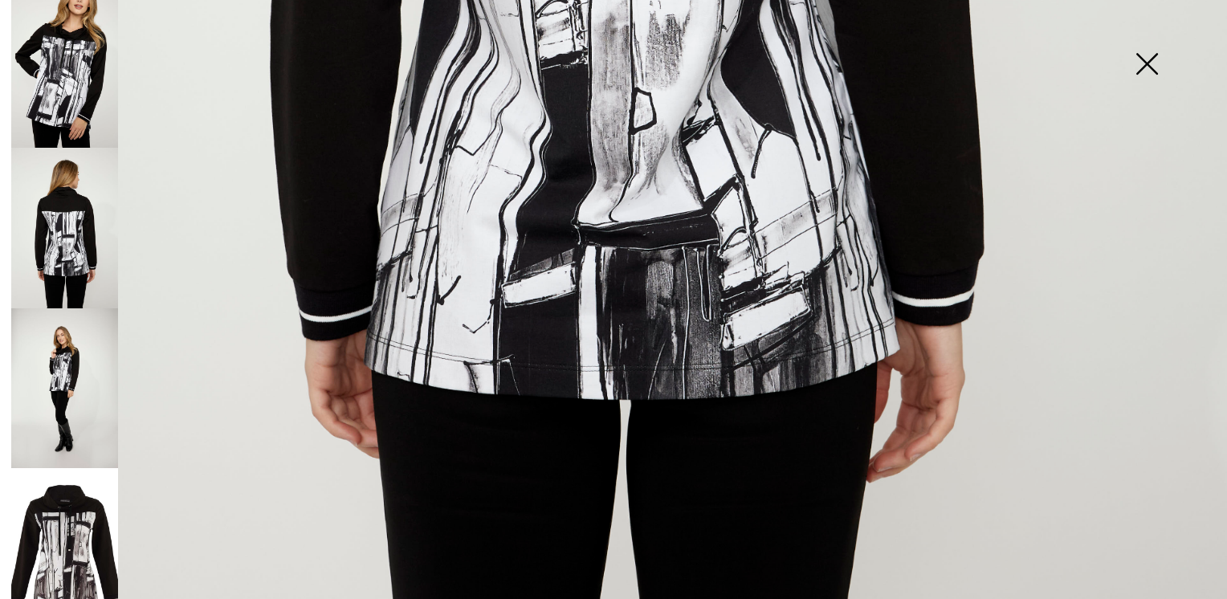
scroll to position [643, 0]
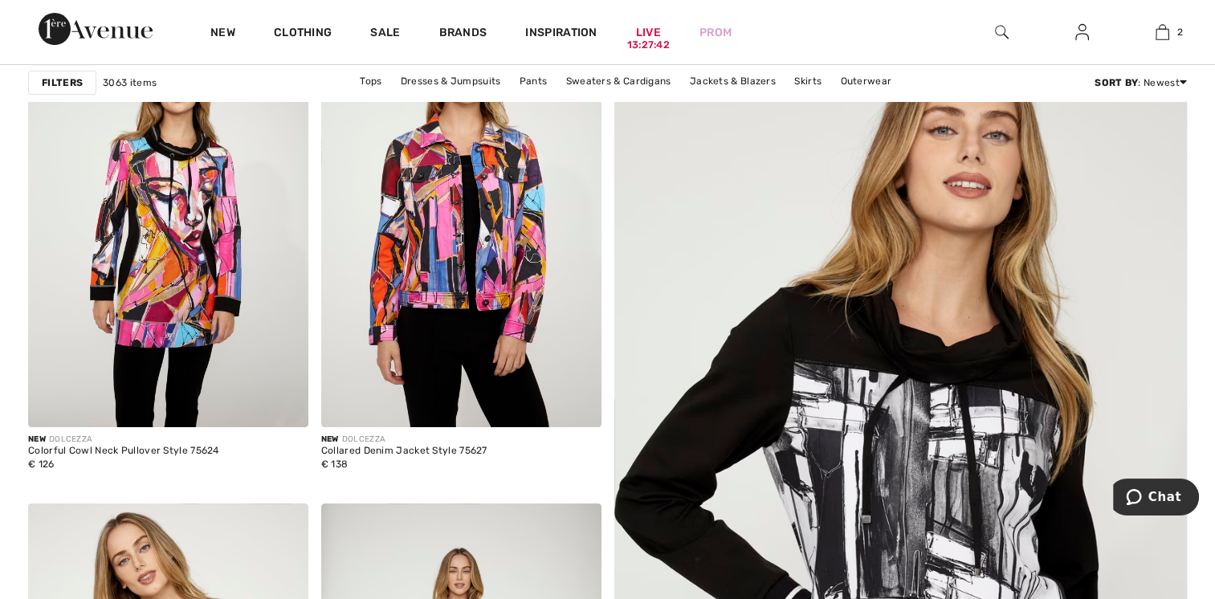
scroll to position [643, 0]
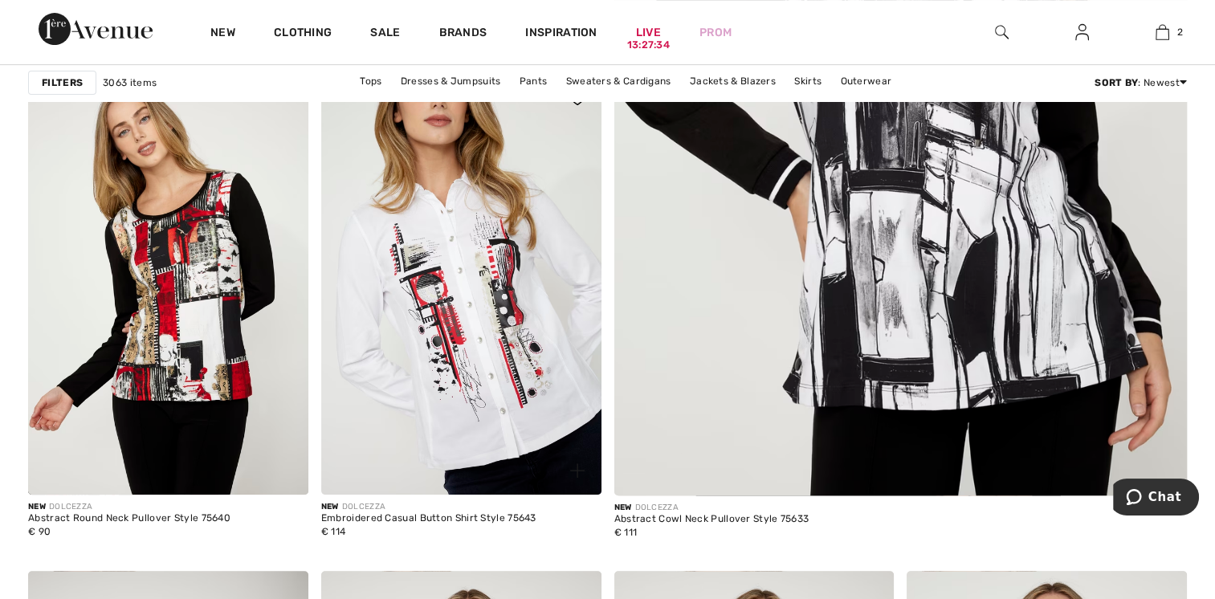
click at [488, 292] on img at bounding box center [461, 285] width 280 height 420
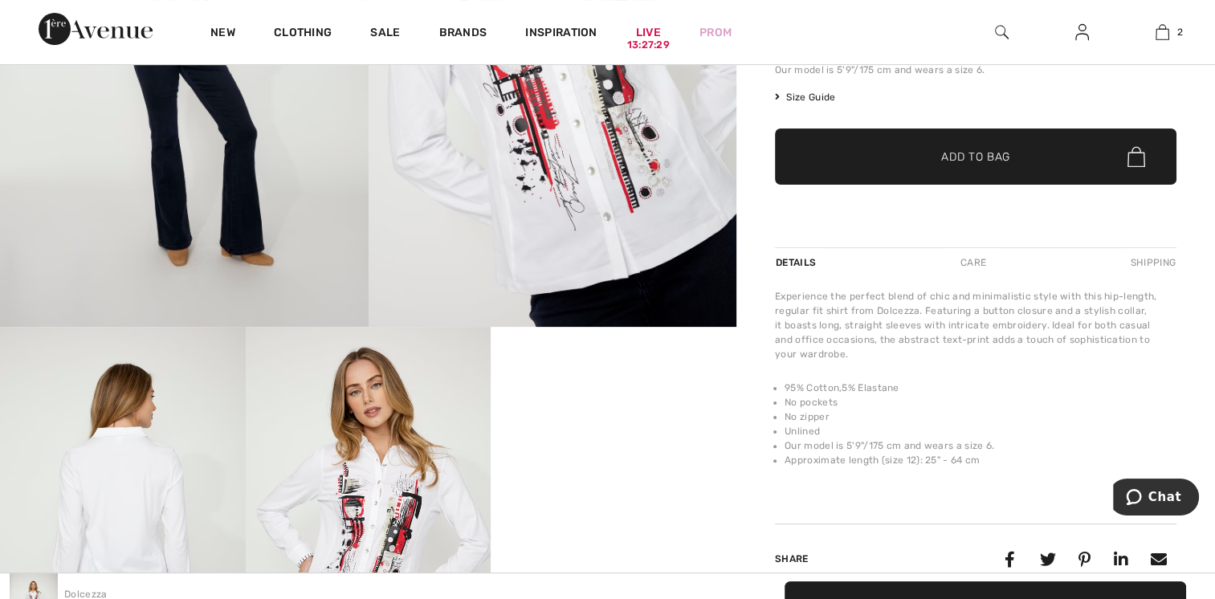
scroll to position [643, 0]
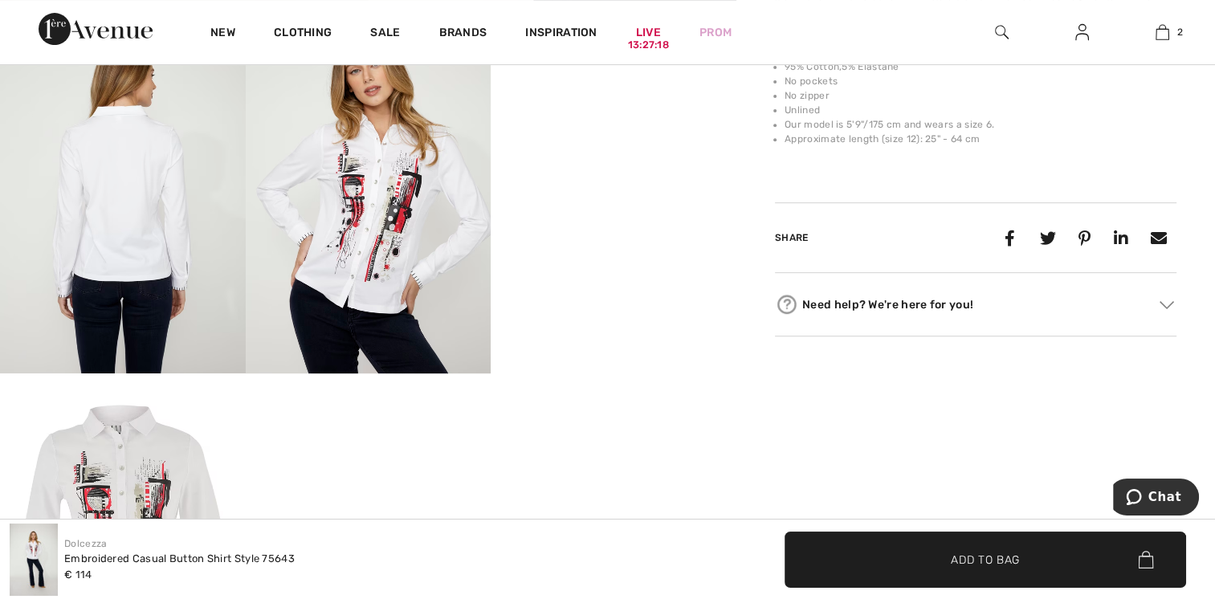
click at [403, 216] on img at bounding box center [369, 190] width 246 height 368
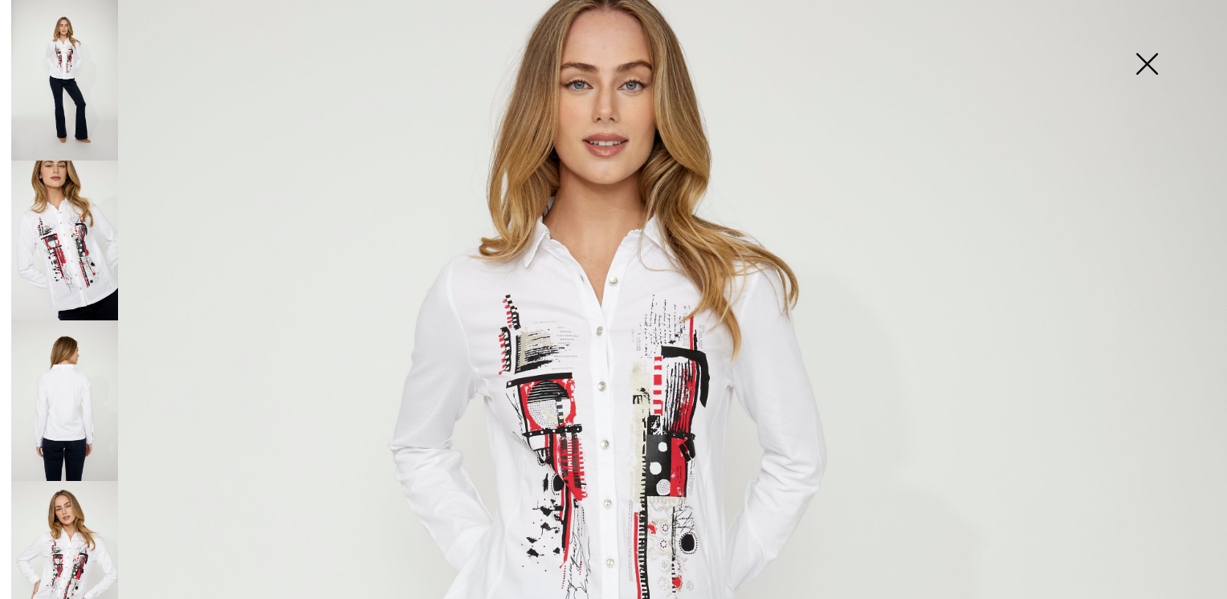
scroll to position [428, 0]
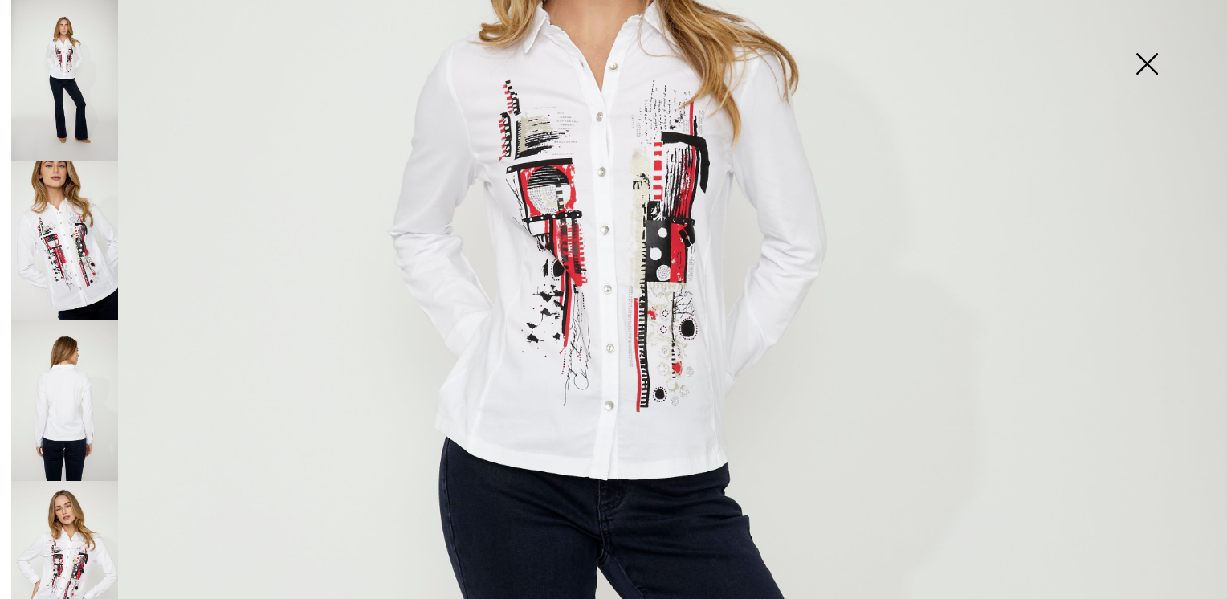
click at [55, 386] on img at bounding box center [64, 401] width 107 height 161
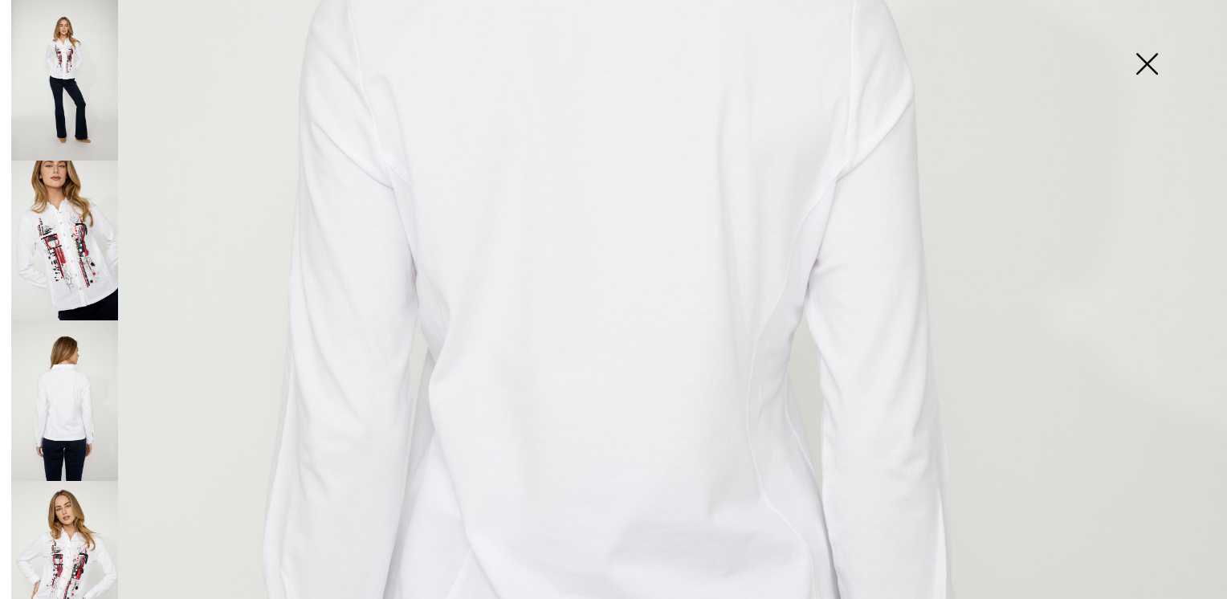
scroll to position [856, 0]
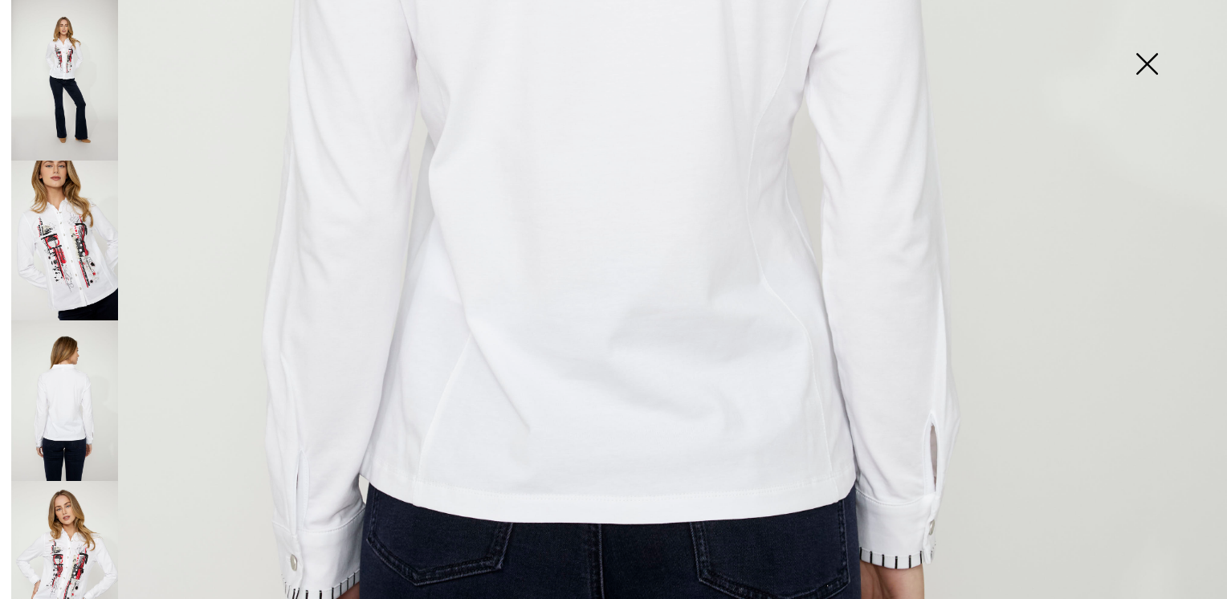
click at [1150, 59] on img at bounding box center [1147, 65] width 80 height 83
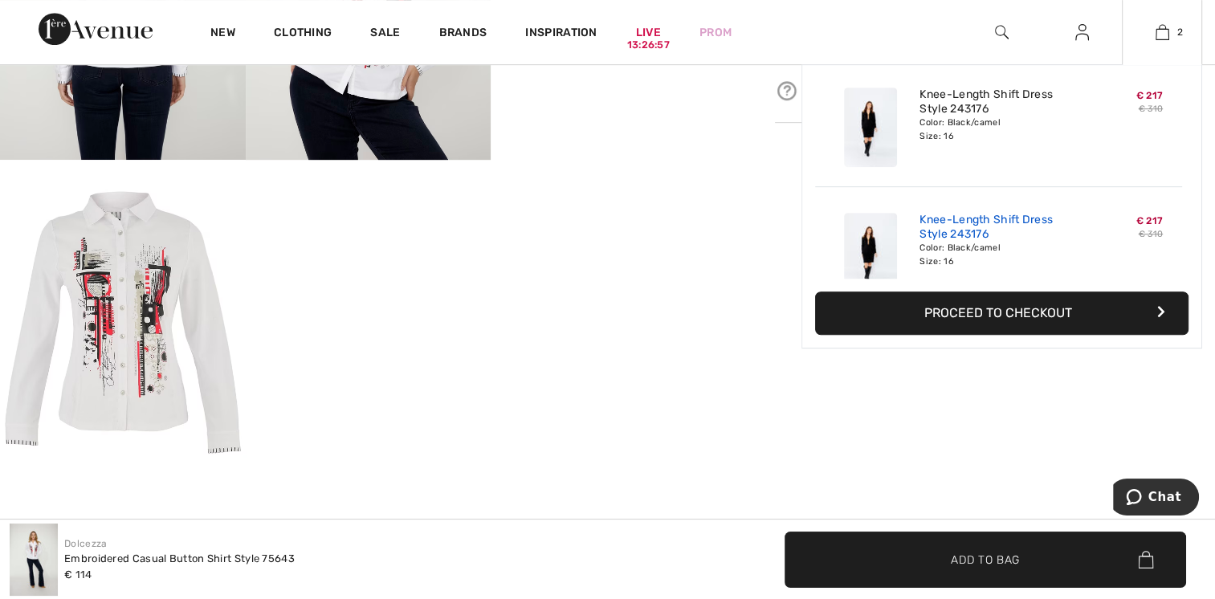
scroll to position [0, 0]
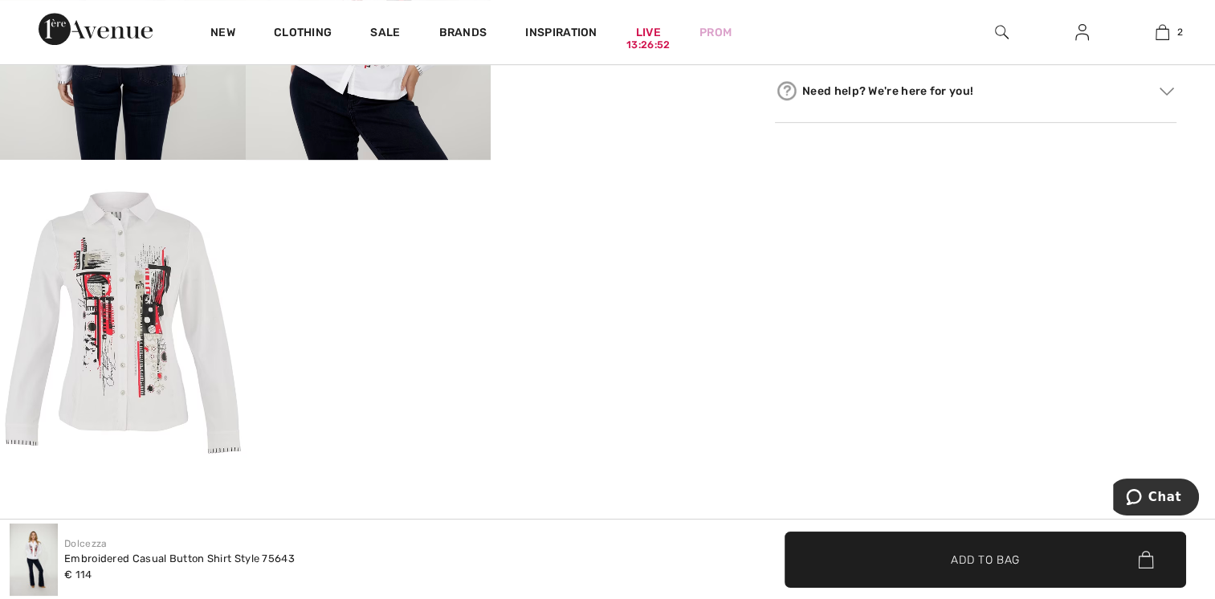
click at [106, 368] on img at bounding box center [123, 324] width 246 height 328
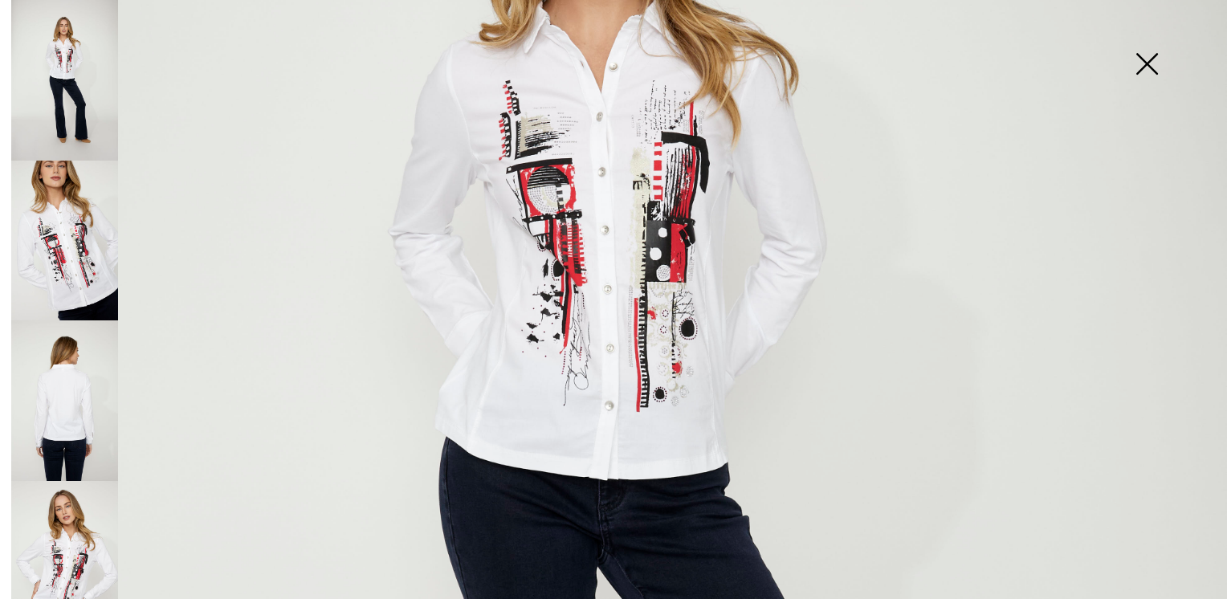
scroll to position [214, 0]
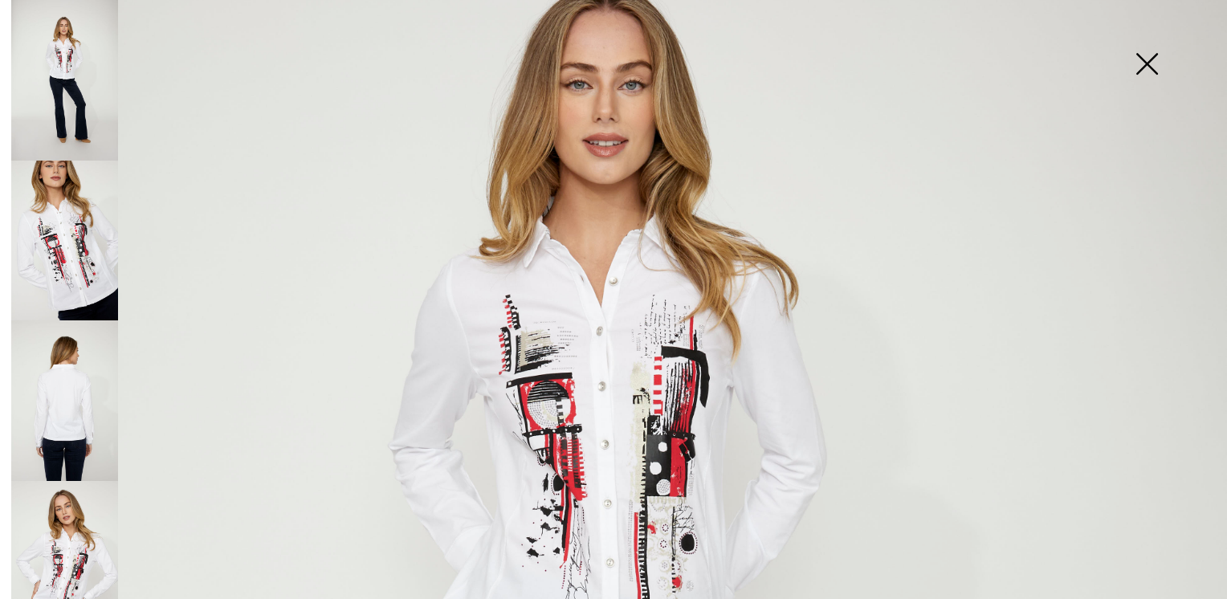
click at [1141, 67] on img at bounding box center [1147, 65] width 80 height 83
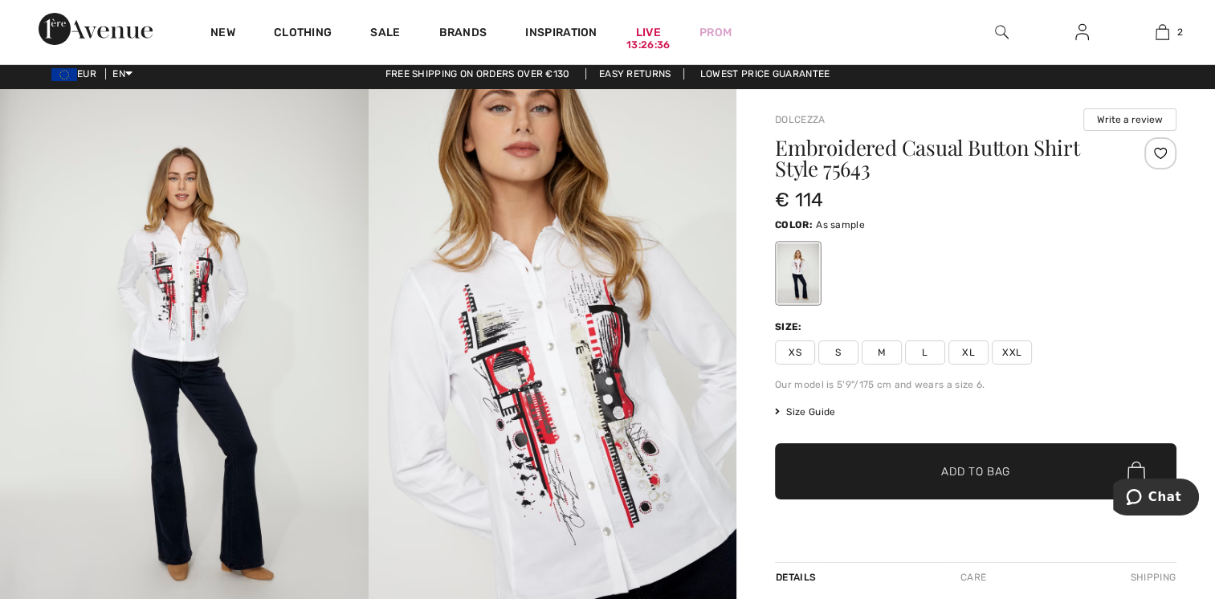
scroll to position [0, 0]
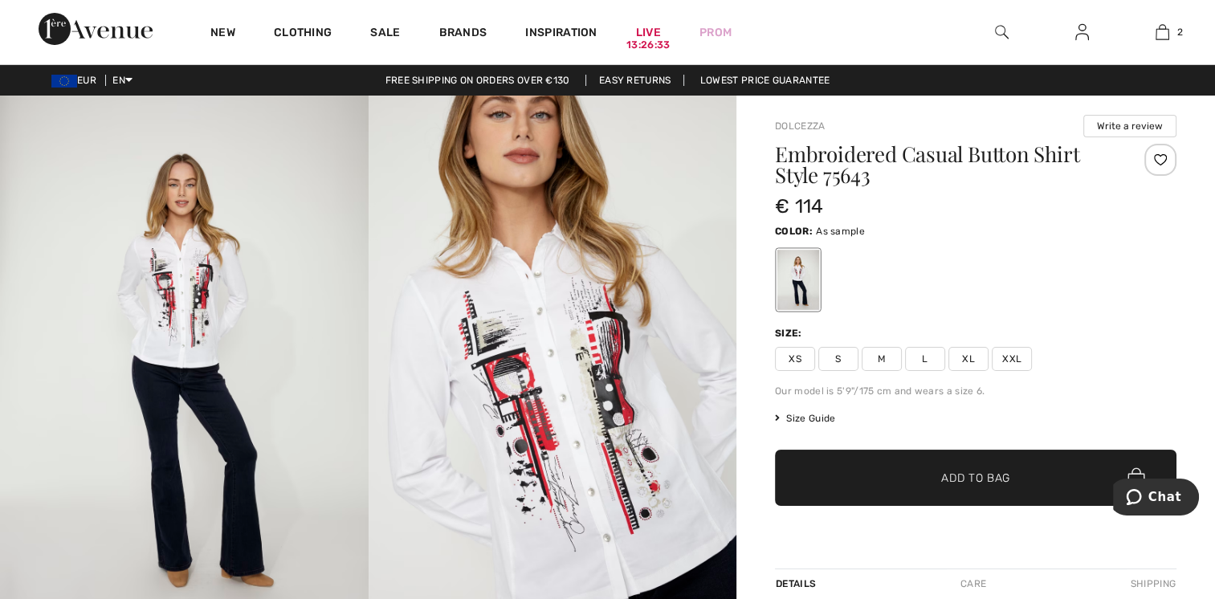
click at [1028, 366] on span "XXL" at bounding box center [1012, 359] width 40 height 24
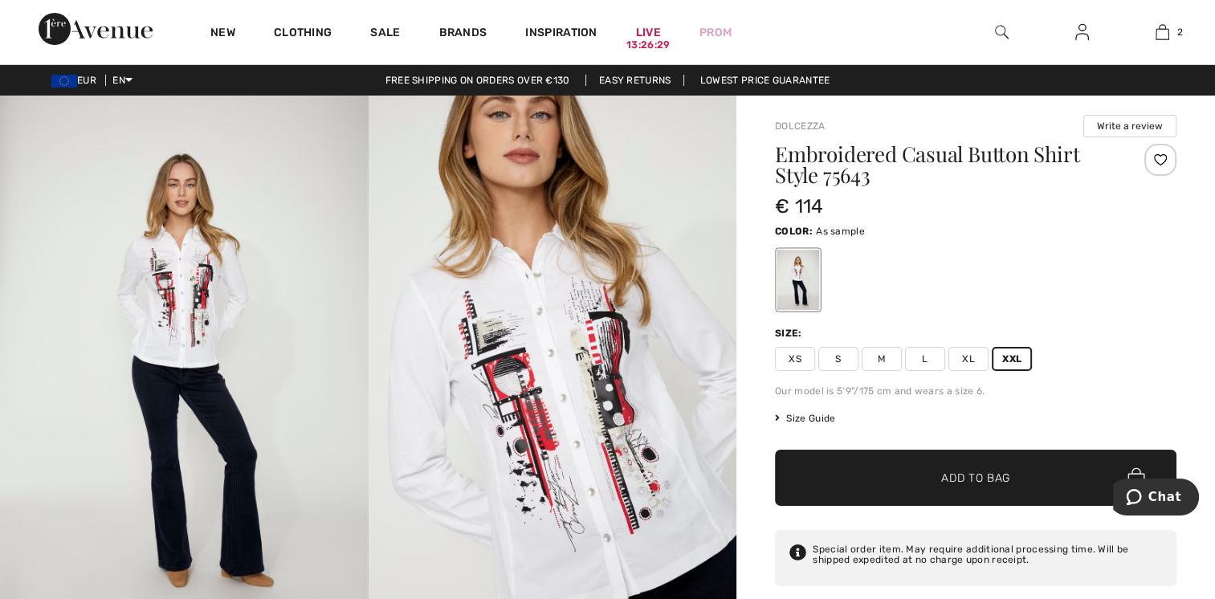
click at [796, 419] on span "Size Guide" at bounding box center [805, 418] width 60 height 14
